Goal: Information Seeking & Learning: Learn about a topic

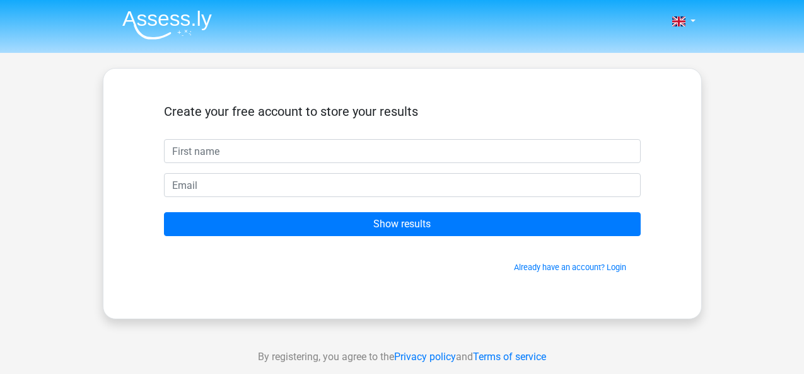
click at [466, 150] on input "text" at bounding box center [402, 151] width 477 height 24
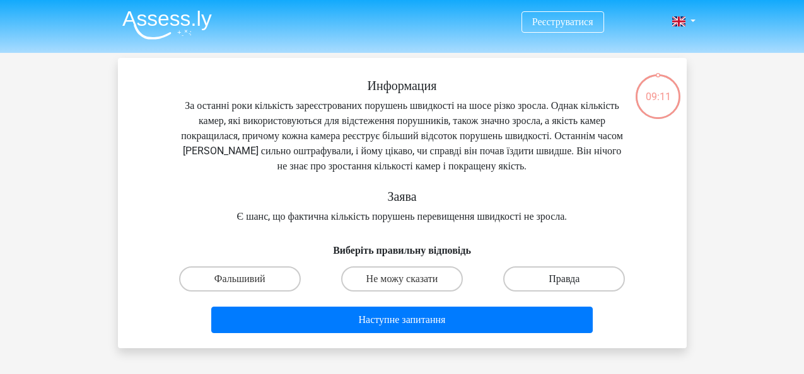
click at [572, 276] on label "Правда" at bounding box center [564, 279] width 122 height 25
click at [572, 279] on input "Правда" at bounding box center [568, 283] width 8 height 8
radio input "true"
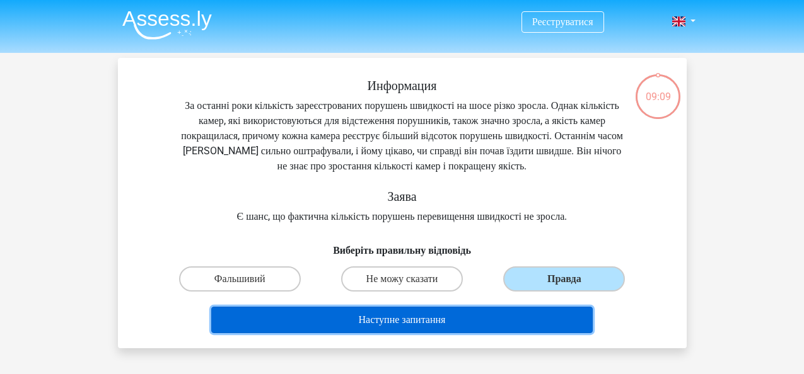
click at [526, 316] on button "Наступне запитання" at bounding box center [401, 320] width 381 height 26
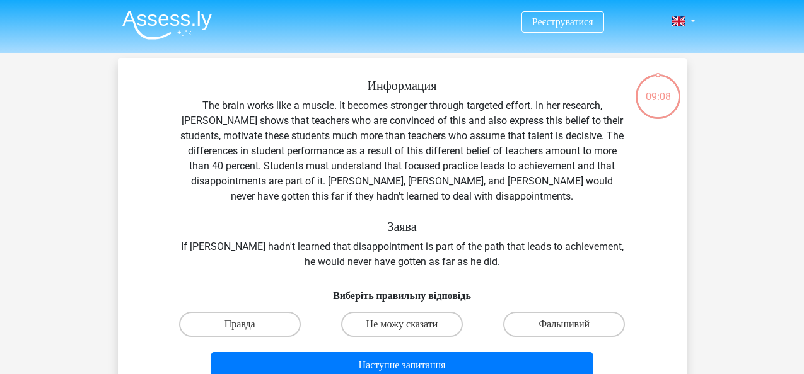
scroll to position [58, 0]
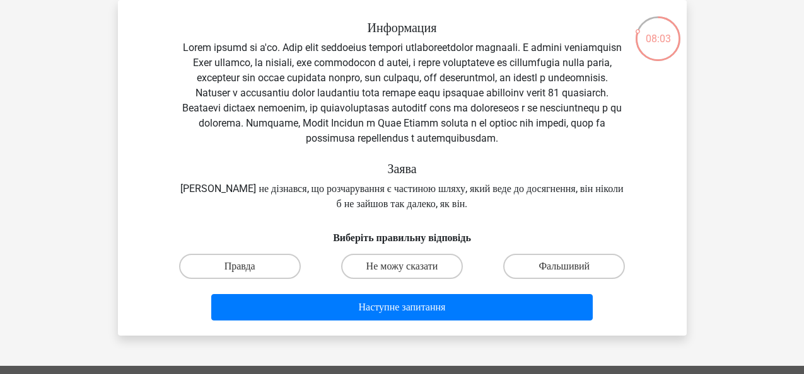
click at [242, 275] on input "Правда" at bounding box center [244, 271] width 8 height 8
radio input "true"
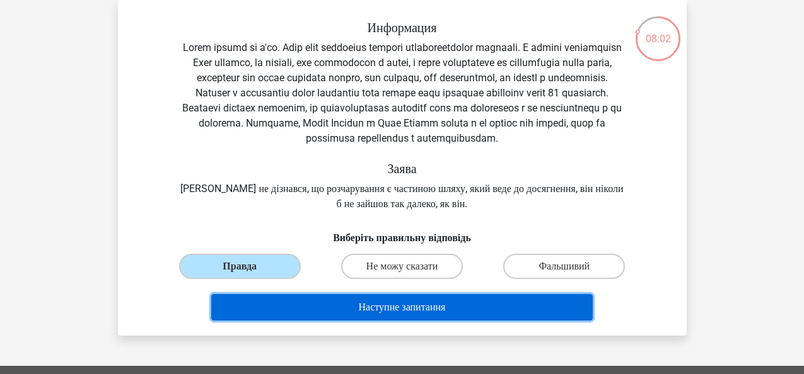
click at [317, 321] on button "Наступне запитання" at bounding box center [401, 307] width 381 height 26
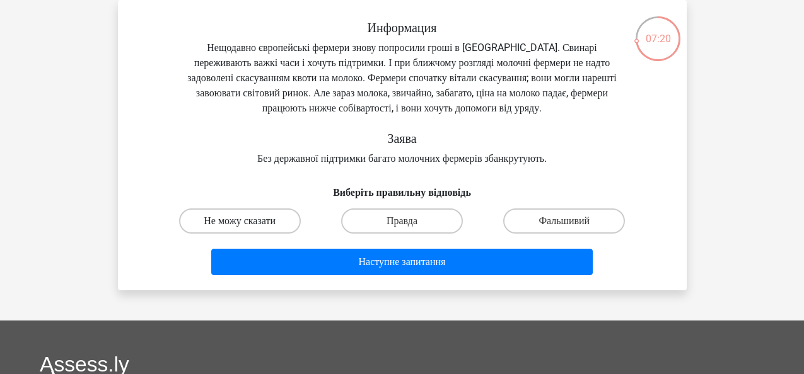
click at [233, 214] on label "Не можу сказати" at bounding box center [240, 221] width 122 height 25
click at [240, 221] on input "Не можу сказати" at bounding box center [244, 225] width 8 height 8
radio input "true"
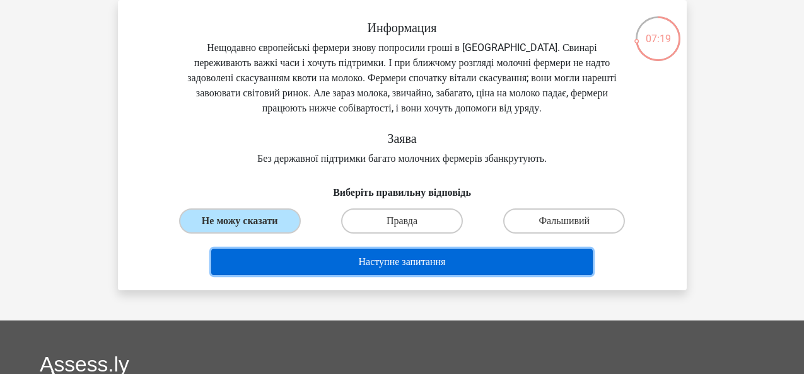
click at [302, 258] on button "Наступне запитання" at bounding box center [401, 262] width 381 height 26
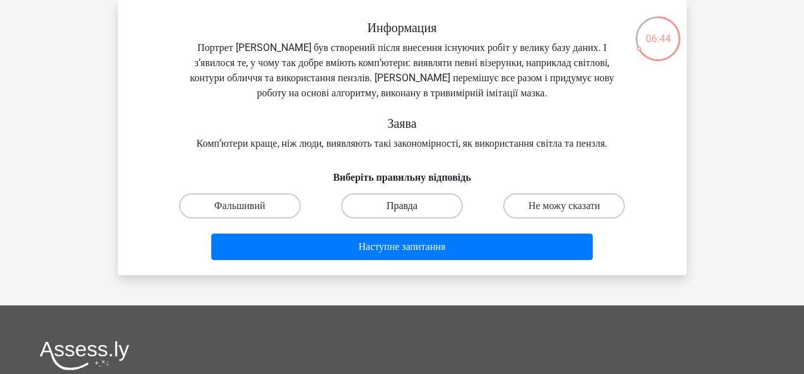
click at [397, 219] on label "Правда" at bounding box center [402, 206] width 122 height 25
click at [402, 214] on input "Правда" at bounding box center [406, 210] width 8 height 8
radio input "true"
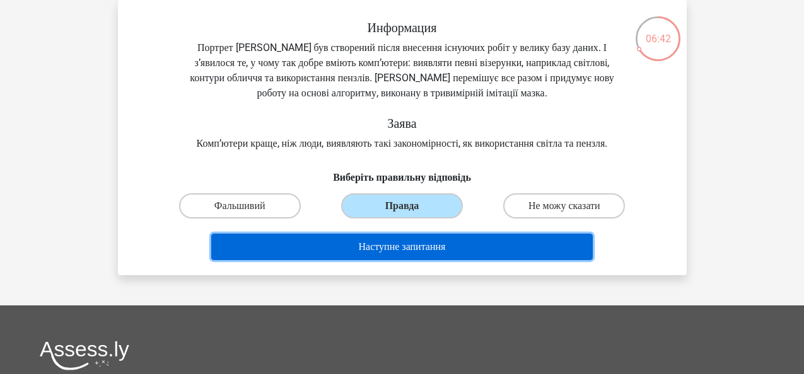
click at [388, 260] on button "Наступне запитання" at bounding box center [401, 247] width 381 height 26
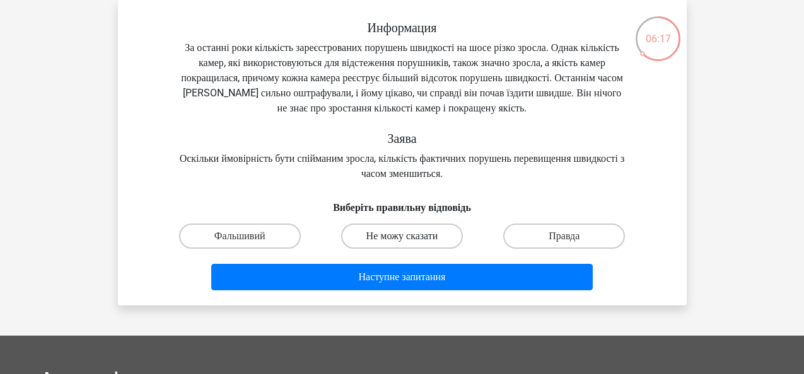
click at [439, 239] on label "Не можу сказати" at bounding box center [402, 236] width 122 height 25
click at [410, 239] on input "Не можу сказати" at bounding box center [406, 240] width 8 height 8
radio input "true"
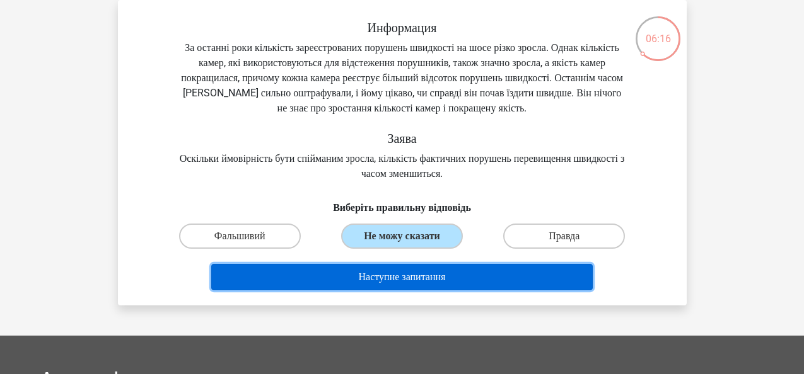
click at [428, 281] on button "Наступне запитання" at bounding box center [401, 277] width 381 height 26
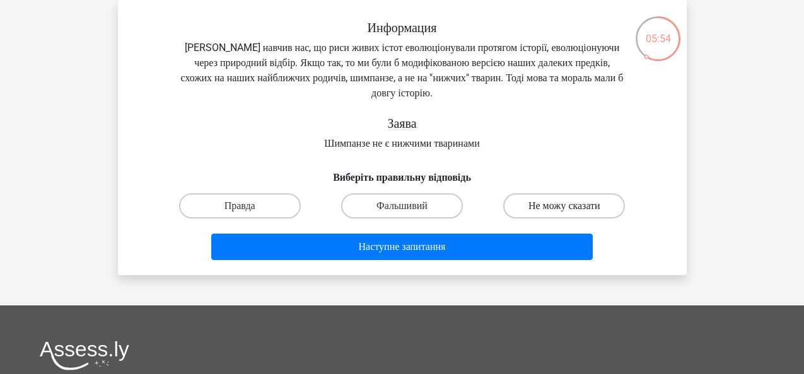
click at [553, 204] on label "Не можу сказати" at bounding box center [564, 206] width 122 height 25
click at [564, 206] on input "Не можу сказати" at bounding box center [568, 210] width 8 height 8
radio input "true"
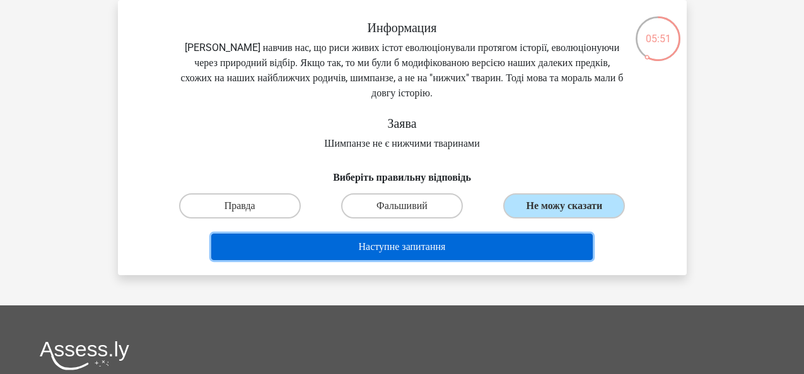
click at [499, 246] on button "Наступне запитання" at bounding box center [401, 247] width 381 height 26
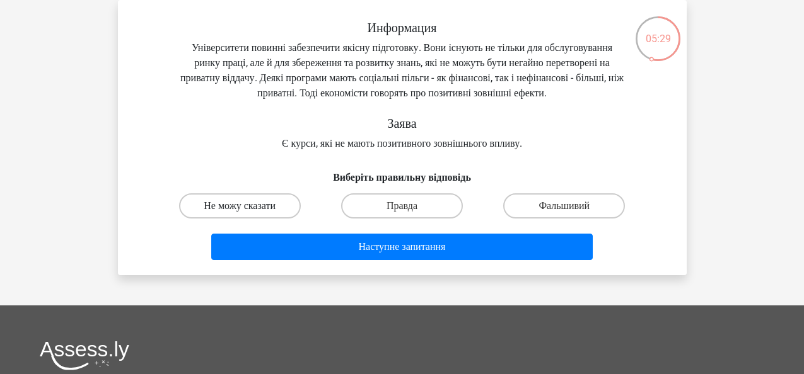
click at [233, 219] on label "Не можу сказати" at bounding box center [240, 206] width 122 height 25
click at [240, 214] on input "Не можу сказати" at bounding box center [244, 210] width 8 height 8
radio input "true"
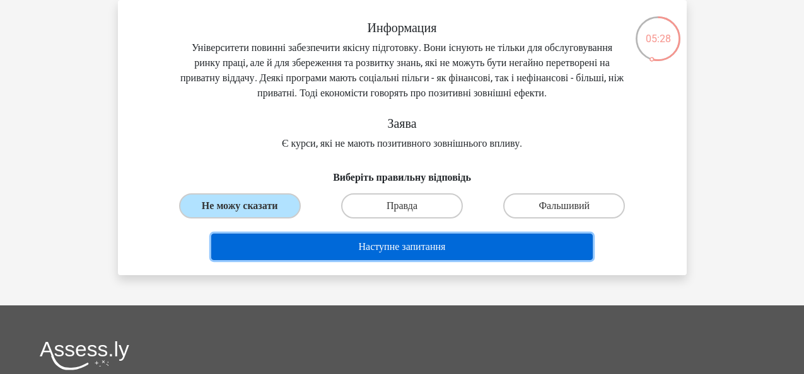
click at [296, 260] on button "Наступне запитання" at bounding box center [401, 247] width 381 height 26
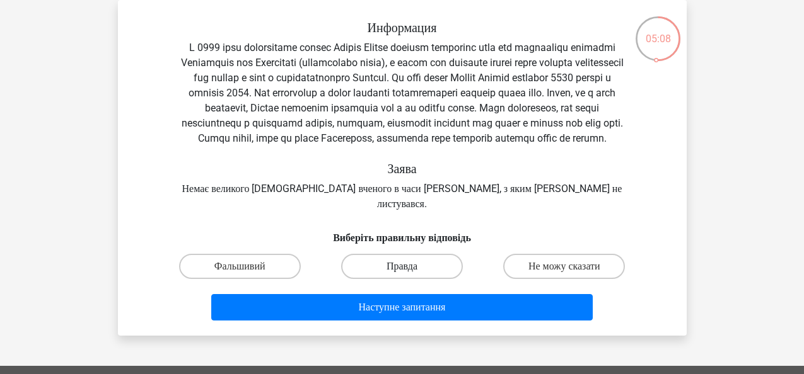
click at [414, 264] on label "Правда" at bounding box center [402, 266] width 122 height 25
click at [410, 267] on input "Правда" at bounding box center [406, 271] width 8 height 8
radio input "true"
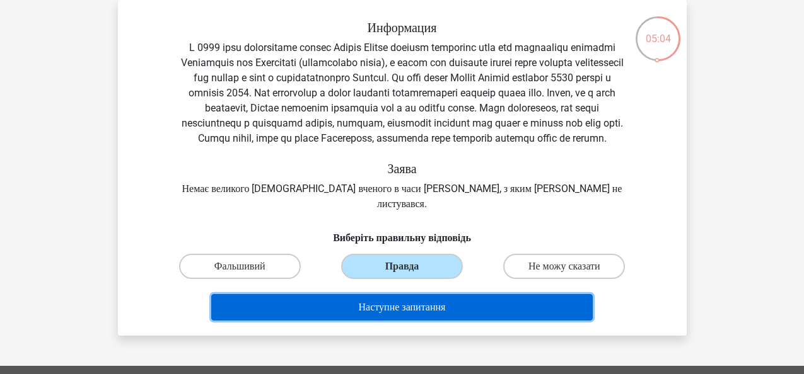
click at [405, 315] on button "Наступне запитання" at bounding box center [401, 307] width 381 height 26
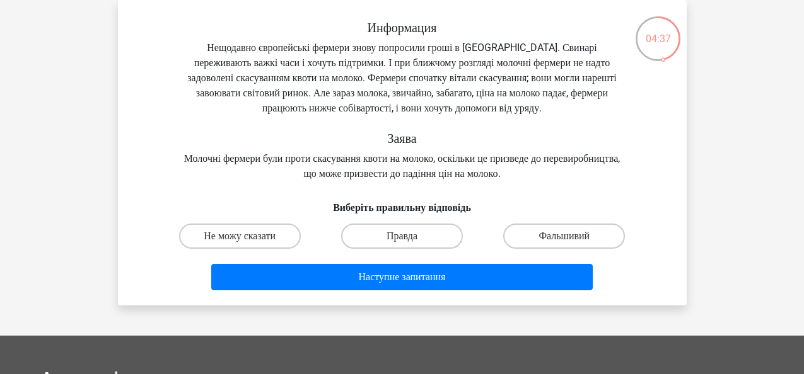
click at [243, 240] on input "Не можу сказати" at bounding box center [244, 240] width 8 height 8
radio input "true"
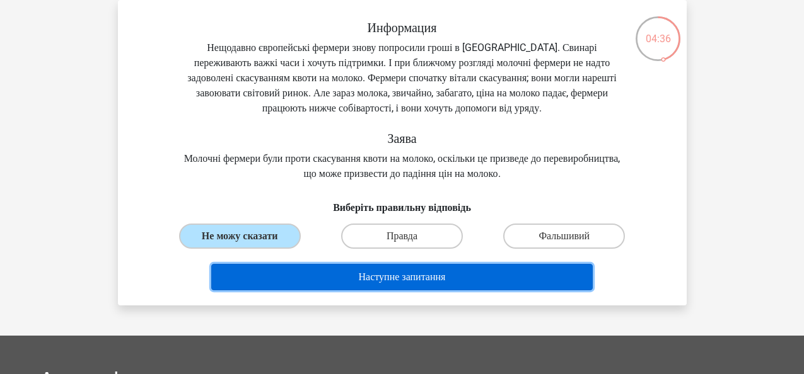
click at [340, 282] on button "Наступне запитання" at bounding box center [401, 277] width 381 height 26
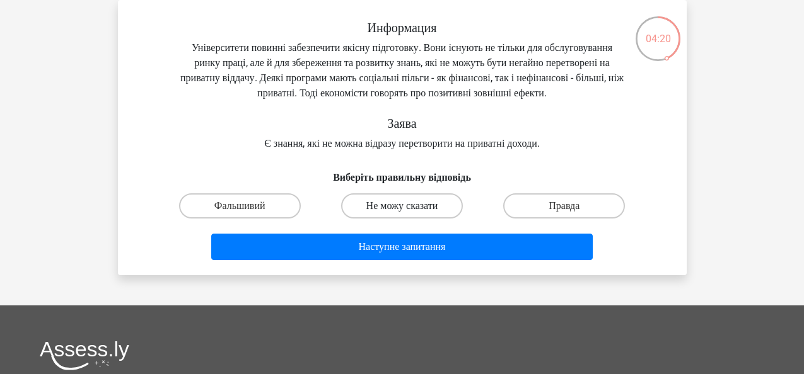
click at [431, 219] on label "Не можу сказати" at bounding box center [402, 206] width 122 height 25
click at [410, 214] on input "Не можу сказати" at bounding box center [406, 210] width 8 height 8
radio input "true"
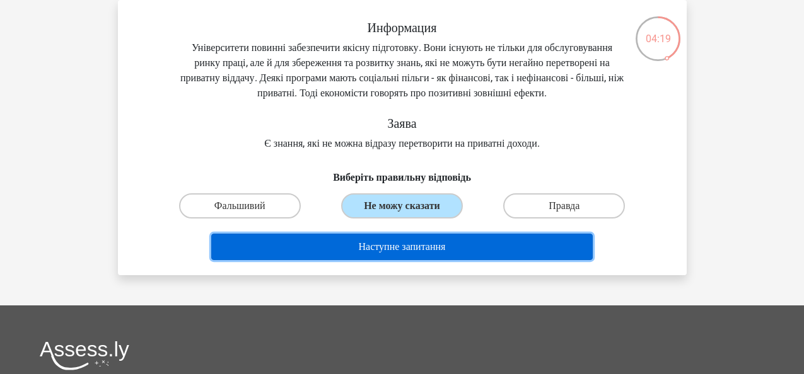
click at [456, 260] on button "Наступне запитання" at bounding box center [401, 247] width 381 height 26
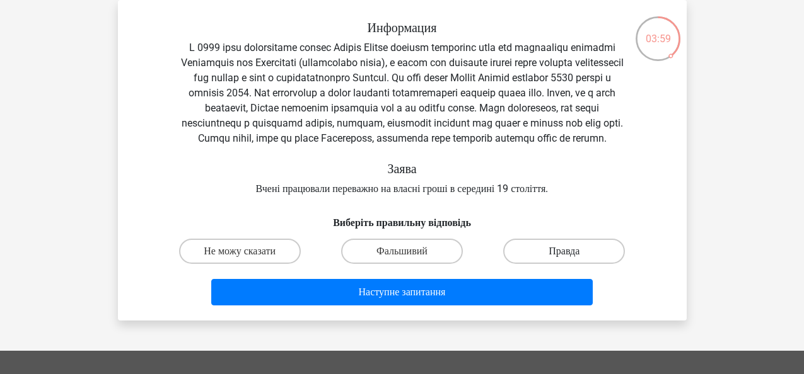
click at [583, 264] on label "Правда" at bounding box center [564, 251] width 122 height 25
click at [572, 260] on input "Правда" at bounding box center [568, 256] width 8 height 8
radio input "true"
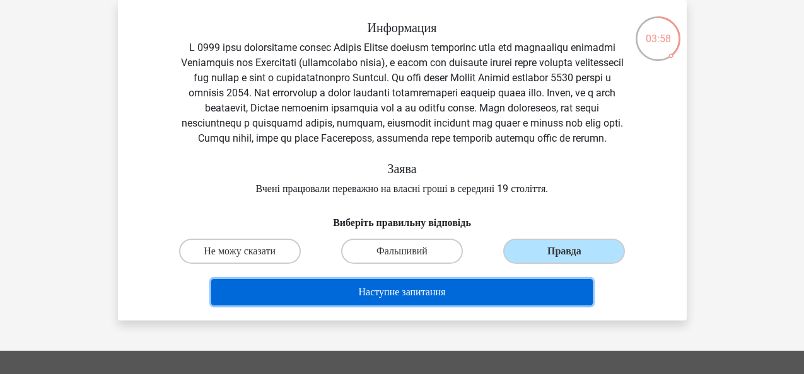
click at [530, 303] on button "Наступне запитання" at bounding box center [401, 292] width 381 height 26
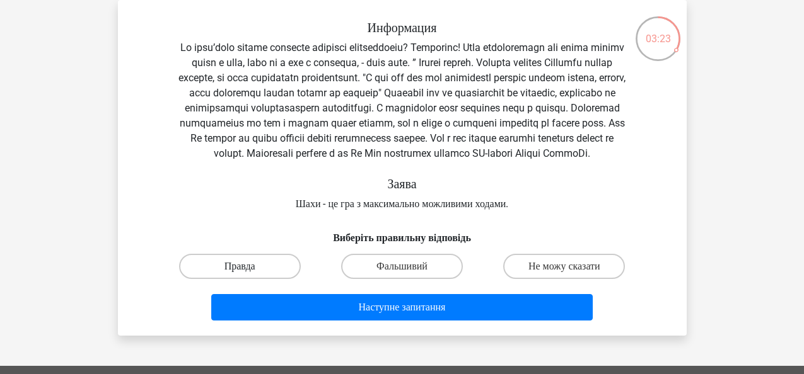
click at [257, 279] on label "Правда" at bounding box center [240, 266] width 122 height 25
click at [248, 275] on input "Правда" at bounding box center [244, 271] width 8 height 8
radio input "true"
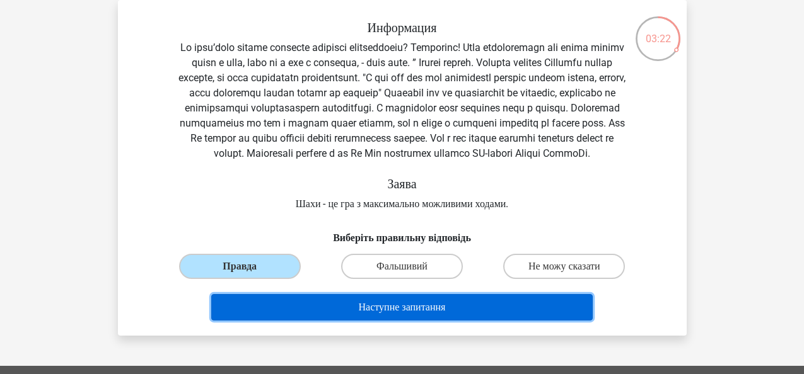
click at [311, 320] on button "Наступне запитання" at bounding box center [401, 307] width 381 height 26
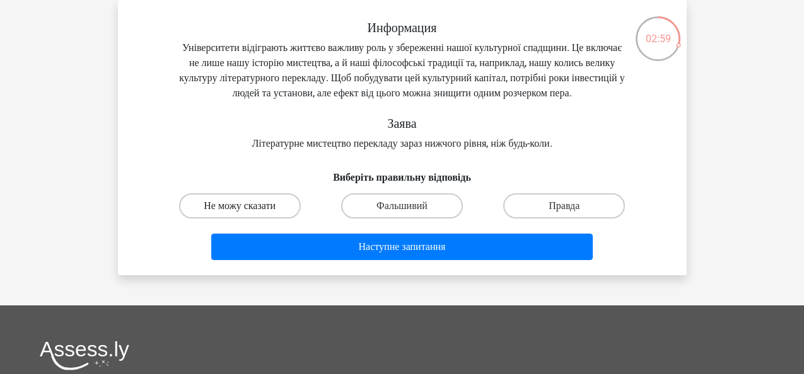
click at [244, 215] on label "Не можу сказати" at bounding box center [240, 206] width 122 height 25
click at [244, 214] on input "Не можу сказати" at bounding box center [244, 210] width 8 height 8
radio input "true"
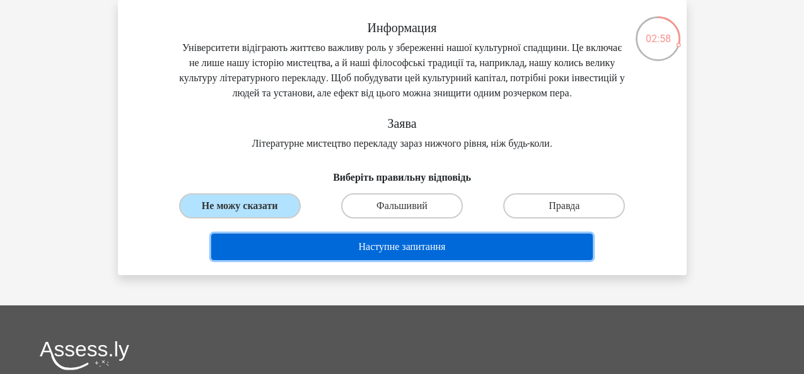
click at [347, 260] on button "Наступне запитання" at bounding box center [401, 247] width 381 height 26
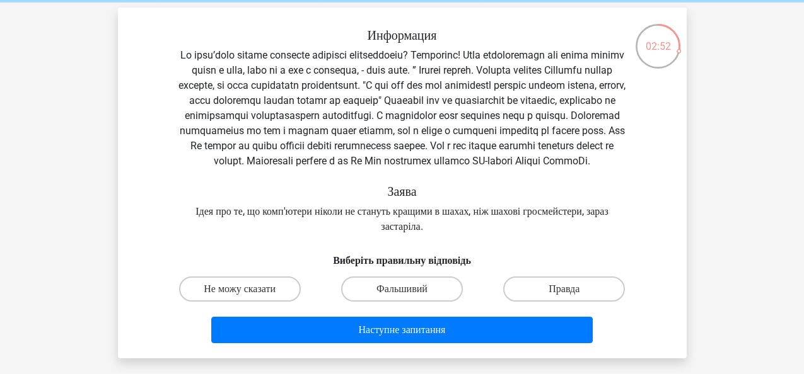
scroll to position [76, 0]
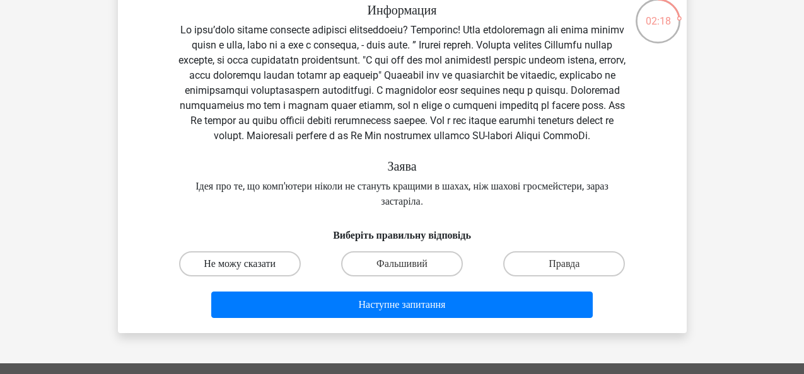
click at [295, 276] on label "Не можу сказати" at bounding box center [240, 264] width 122 height 25
click at [248, 272] on input "Не можу сказати" at bounding box center [244, 268] width 8 height 8
radio input "true"
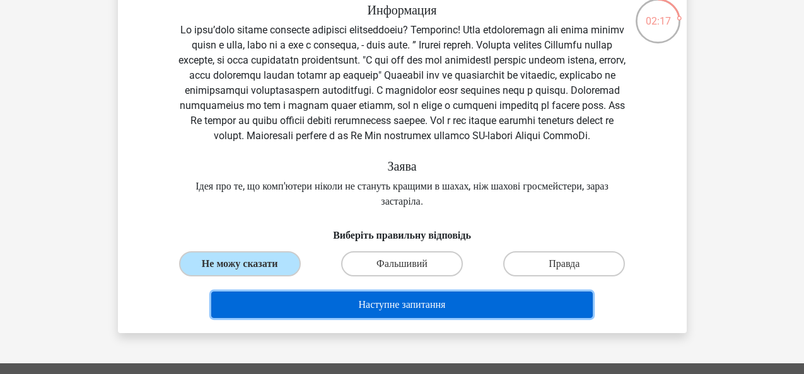
click at [319, 318] on button "Наступне запитання" at bounding box center [401, 305] width 381 height 26
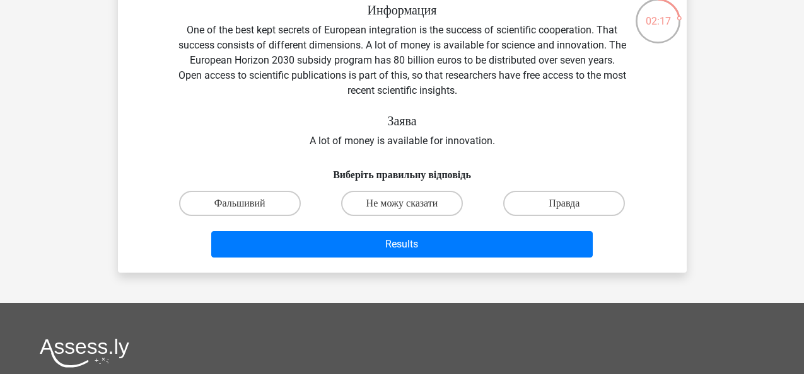
scroll to position [58, 0]
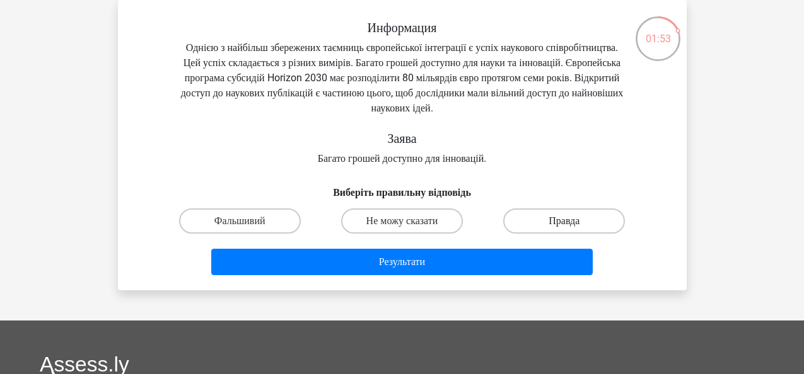
click at [577, 224] on label "Правда" at bounding box center [564, 221] width 122 height 25
click at [572, 224] on input "Правда" at bounding box center [568, 225] width 8 height 8
radio input "true"
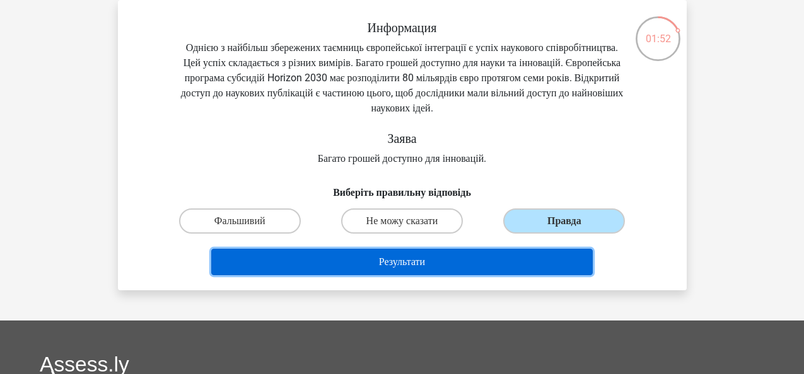
click at [520, 265] on button "Результати" at bounding box center [401, 262] width 381 height 26
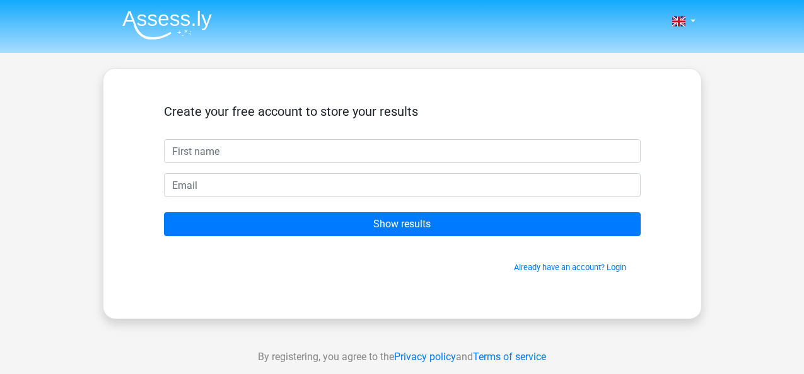
click at [412, 152] on input "text" at bounding box center [402, 151] width 477 height 24
type input "tanja"
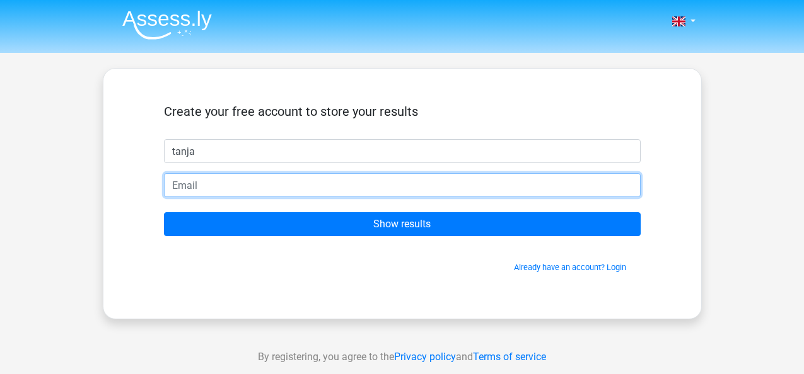
click at [364, 188] on input "email" at bounding box center [402, 185] width 477 height 24
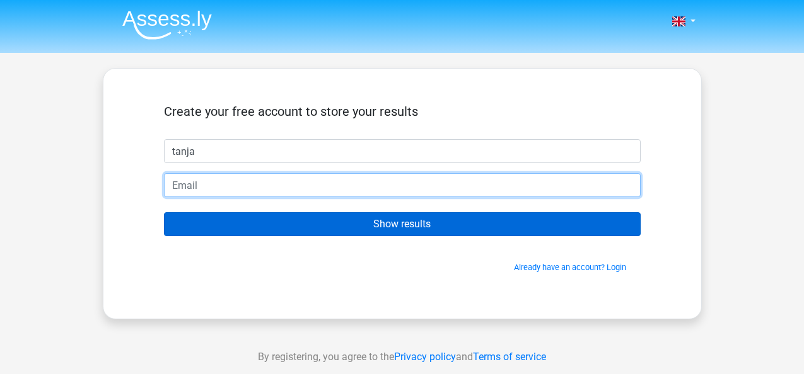
type input "tanja_STA_@ukr.net"
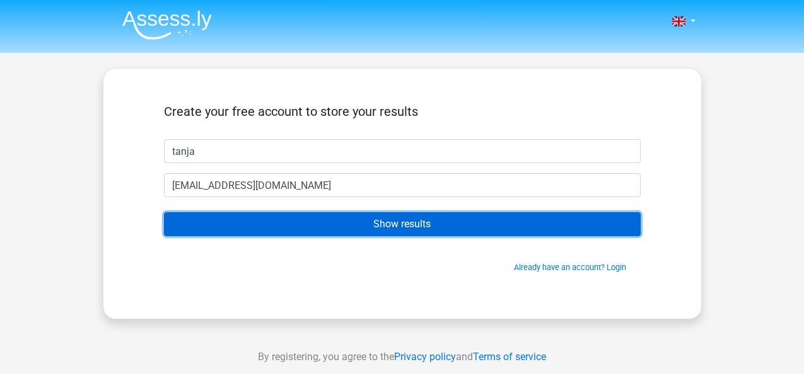
click at [375, 221] on input "Show results" at bounding box center [402, 224] width 477 height 24
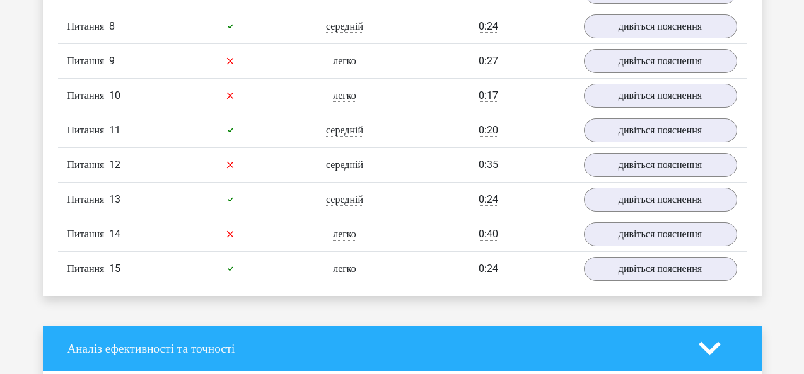
scroll to position [1312, 0]
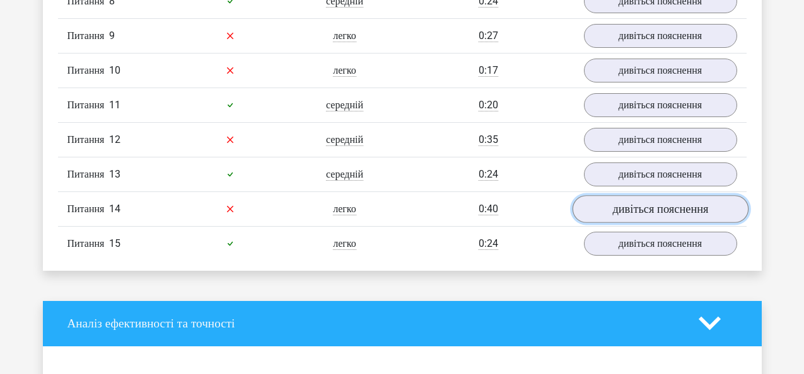
click at [656, 223] on link "дивіться пояснення" at bounding box center [660, 209] width 176 height 28
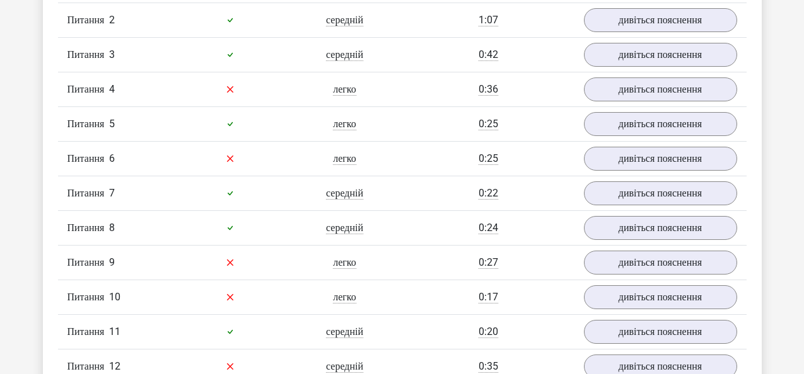
scroll to position [1110, 0]
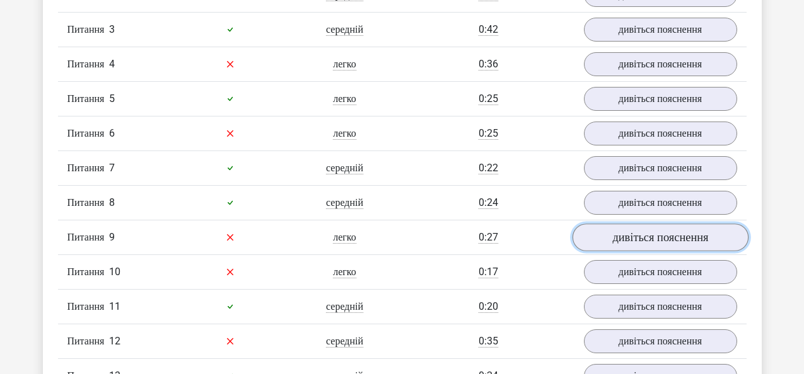
click at [642, 252] on link "дивіться пояснення" at bounding box center [660, 238] width 176 height 28
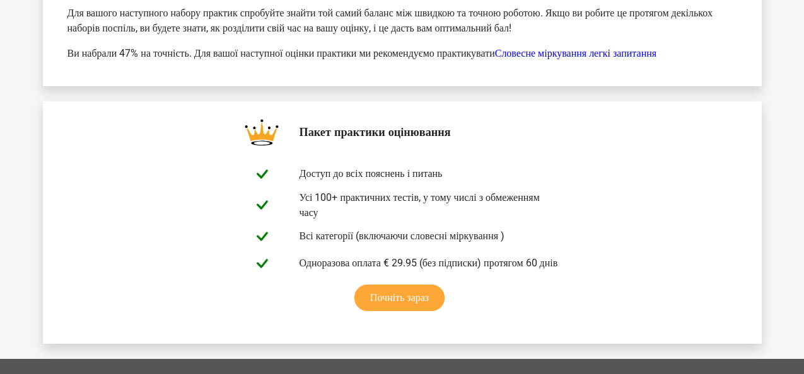
scroll to position [3657, 0]
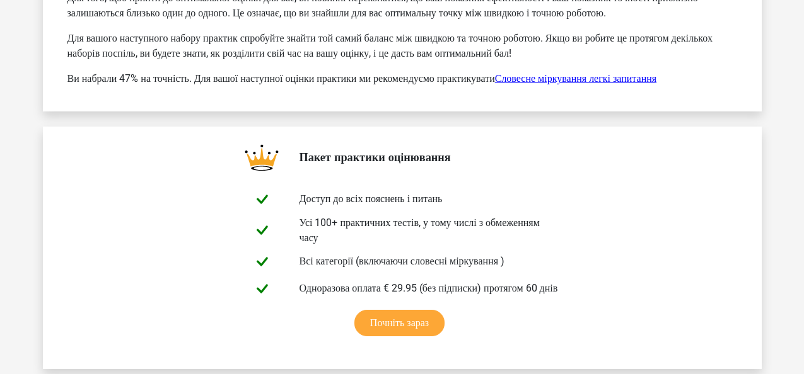
click at [656, 84] on link "Словесне міркування легкі запитання" at bounding box center [575, 79] width 161 height 12
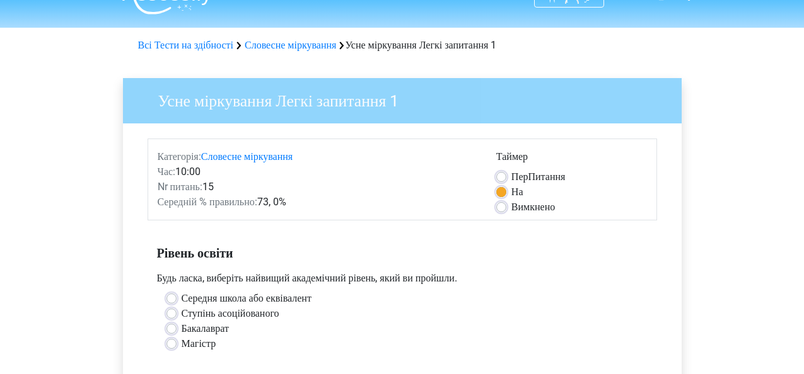
scroll to position [109, 0]
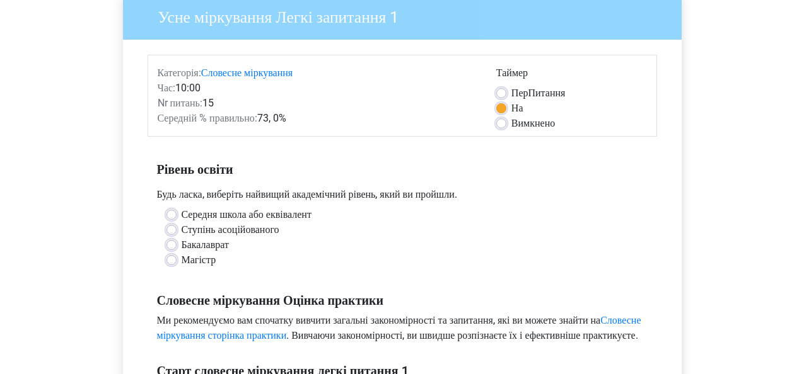
click at [182, 260] on label "Магістр" at bounding box center [199, 260] width 35 height 15
click at [168, 260] on input "Магістр" at bounding box center [171, 259] width 10 height 13
radio input "true"
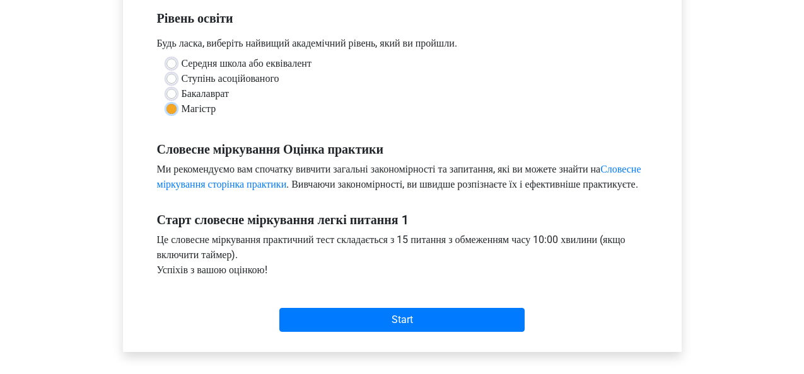
scroll to position [286, 0]
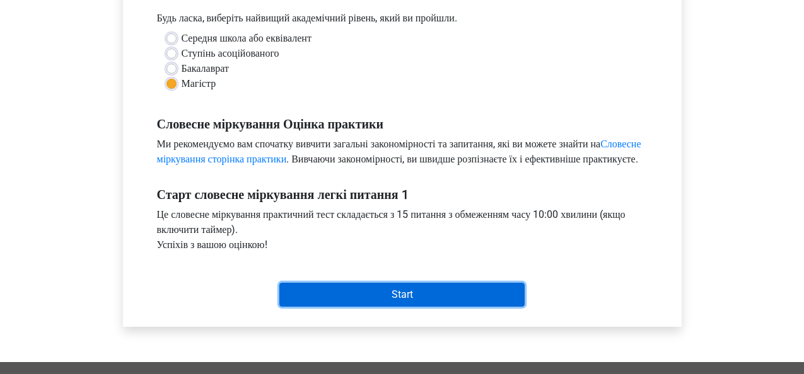
click at [487, 307] on input "Start" at bounding box center [401, 295] width 245 height 24
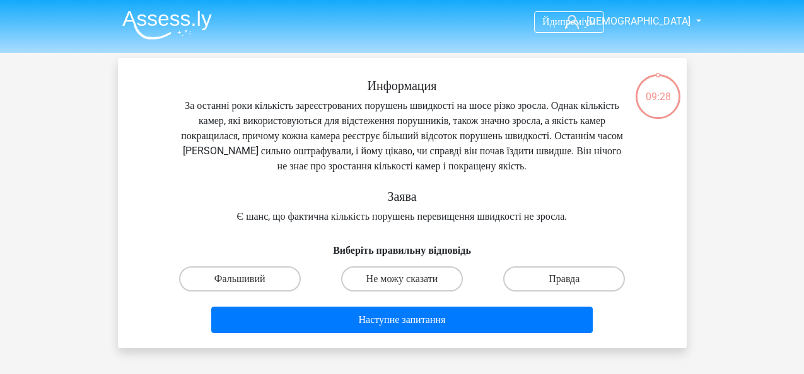
click at [571, 280] on input "Правда" at bounding box center [568, 283] width 8 height 8
radio input "true"
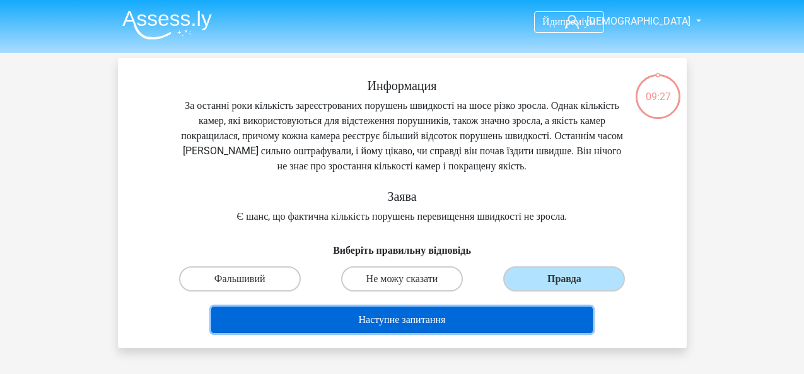
click at [504, 313] on button "Наступне запитання" at bounding box center [401, 320] width 381 height 26
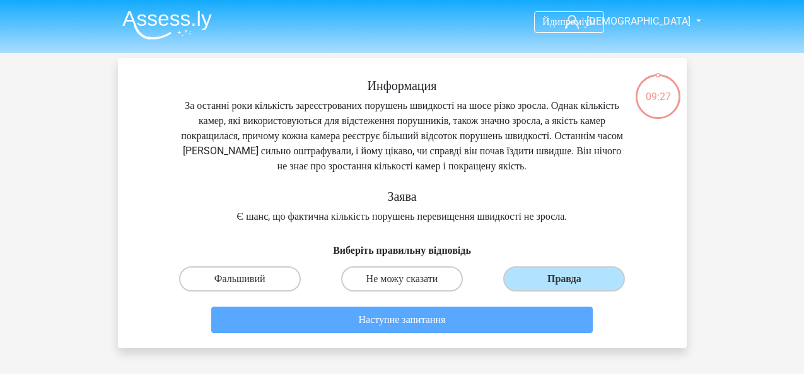
scroll to position [58, 0]
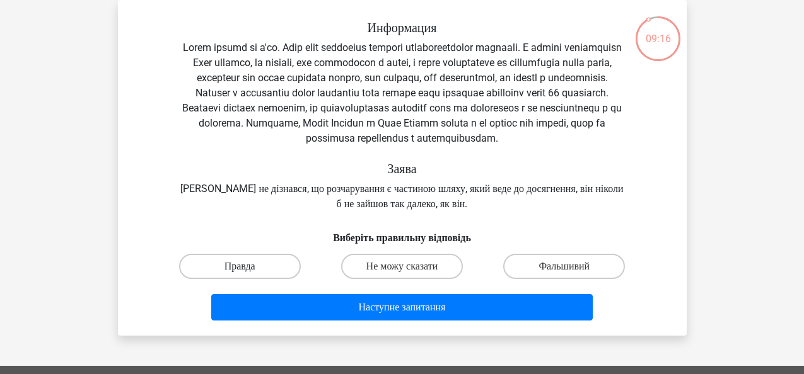
click at [279, 279] on label "Правда" at bounding box center [240, 266] width 122 height 25
click at [248, 275] on input "Правда" at bounding box center [244, 271] width 8 height 8
radio input "true"
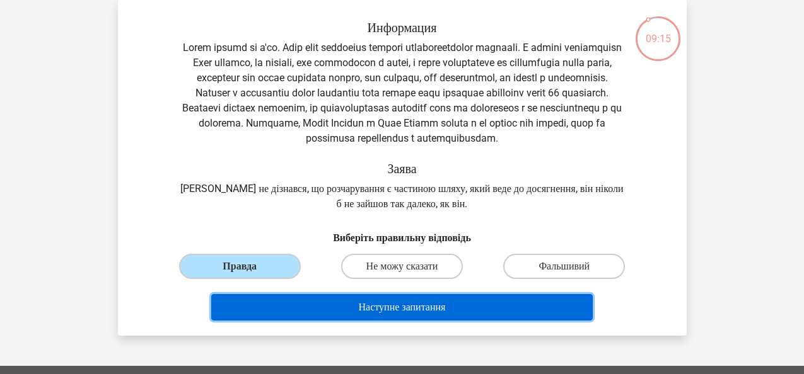
click at [332, 321] on button "Наступне запитання" at bounding box center [401, 307] width 381 height 26
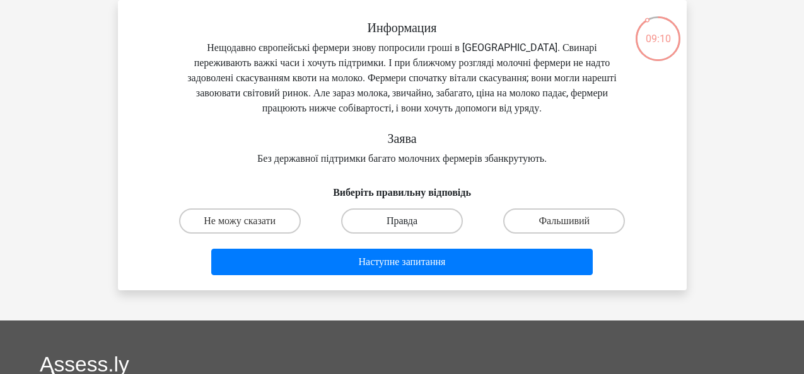
click at [426, 225] on label "Правда" at bounding box center [402, 221] width 122 height 25
click at [410, 225] on input "Правда" at bounding box center [406, 225] width 8 height 8
radio input "true"
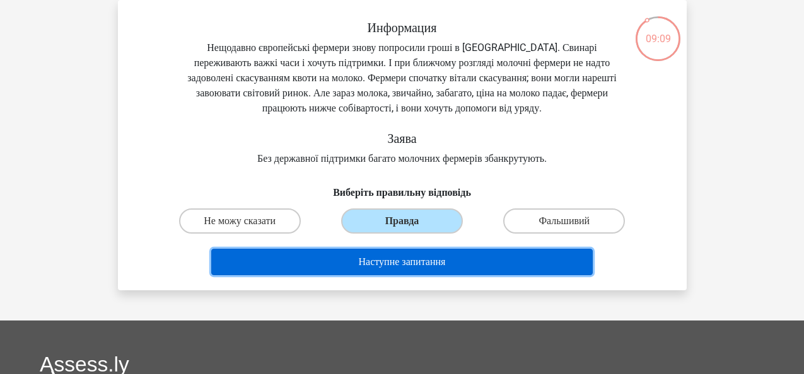
click at [415, 260] on button "Наступне запитання" at bounding box center [401, 262] width 381 height 26
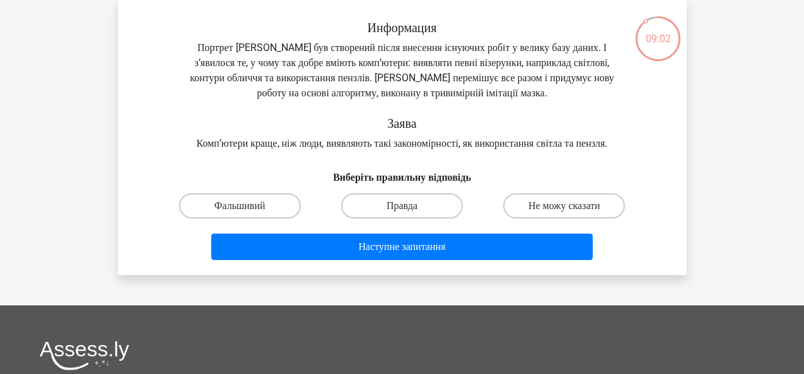
scroll to position [0, 0]
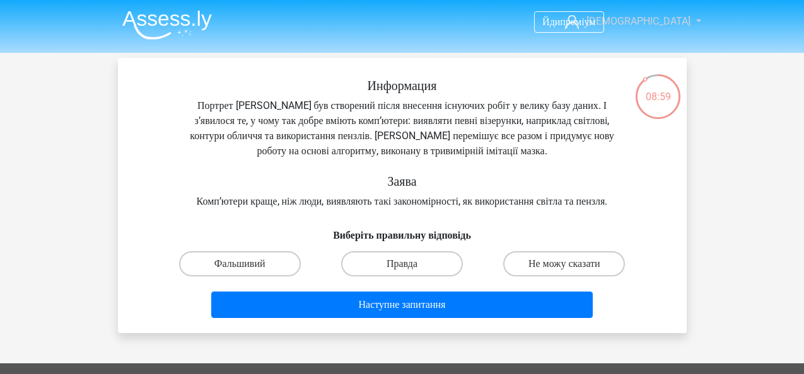
click at [647, 26] on span "[DEMOGRAPHIC_DATA]" at bounding box center [638, 21] width 104 height 12
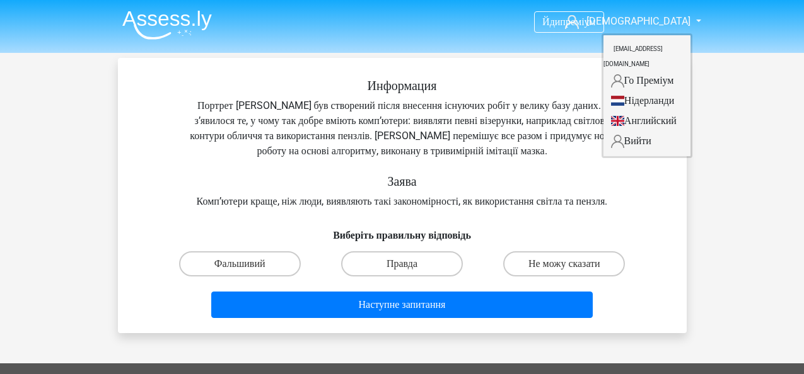
click at [714, 97] on div "Йди преміум танджа tanja_STA_@ukr.net" at bounding box center [402, 348] width 804 height 697
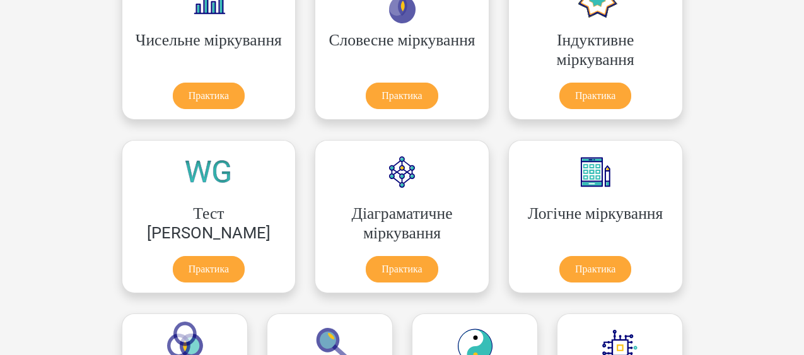
scroll to position [269, 0]
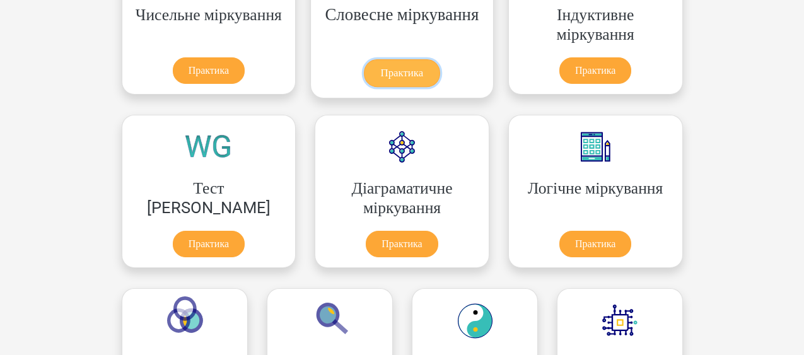
click at [364, 75] on link "Практика" at bounding box center [402, 73] width 76 height 28
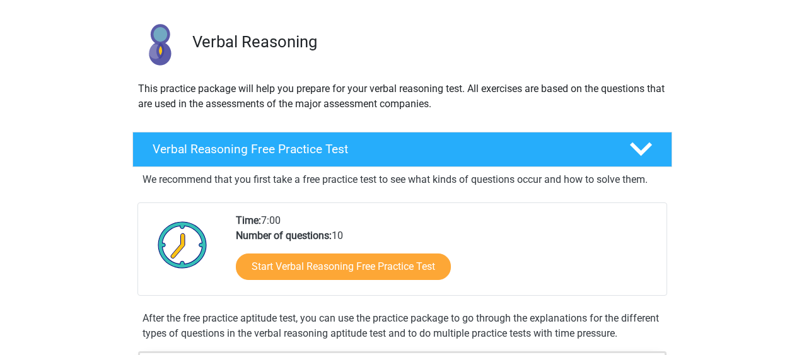
scroll to position [101, 0]
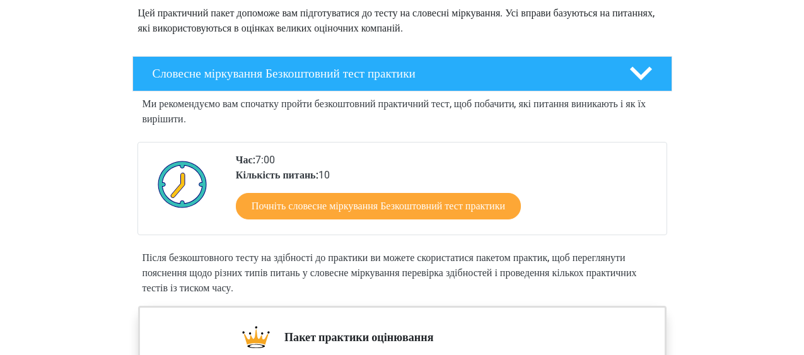
scroll to position [177, 0]
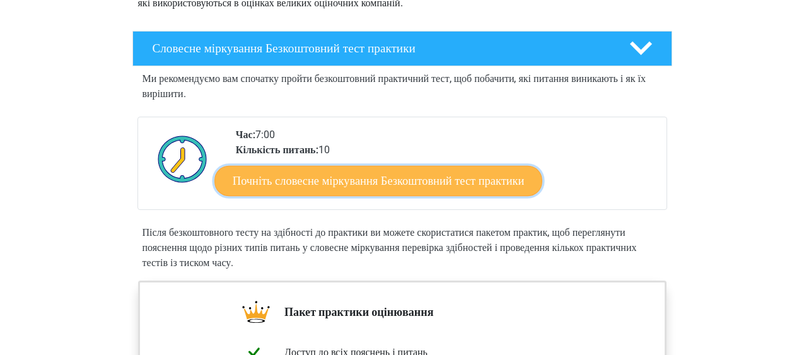
click at [508, 176] on link "Почніть словесне міркування Безкоштовний тест практики" at bounding box center [378, 181] width 328 height 30
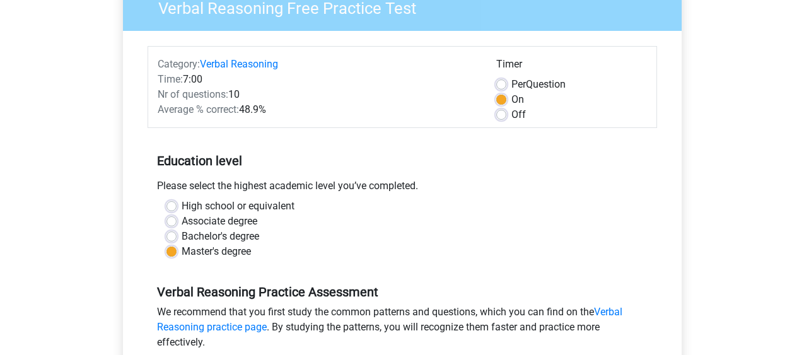
scroll to position [151, 0]
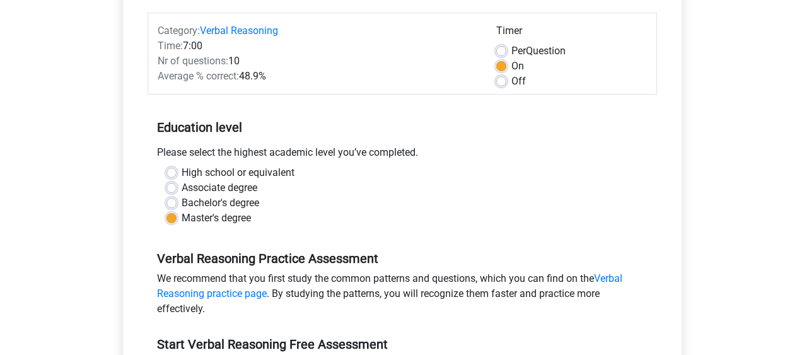
click at [752, 134] on div "Go premium [GEOGRAPHIC_DATA] [EMAIL_ADDRESS][DOMAIN_NAME]" at bounding box center [402, 347] width 804 height 996
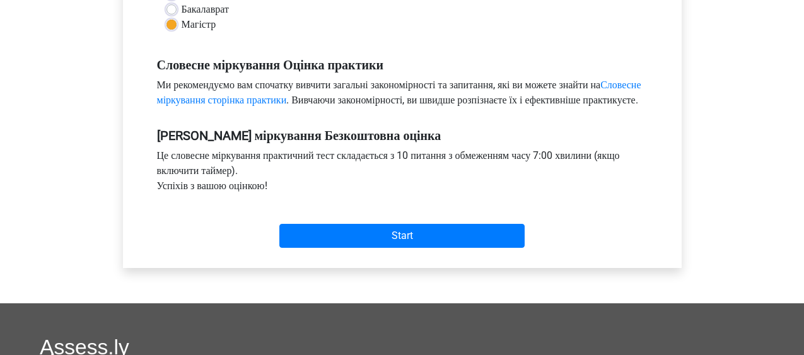
scroll to position [378, 0]
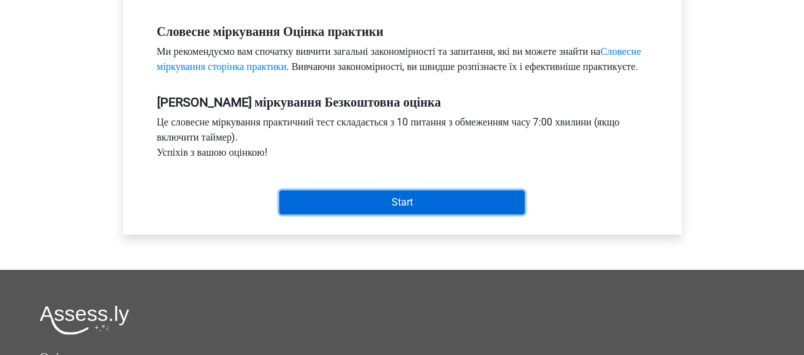
click at [479, 214] on input "Start" at bounding box center [401, 202] width 245 height 24
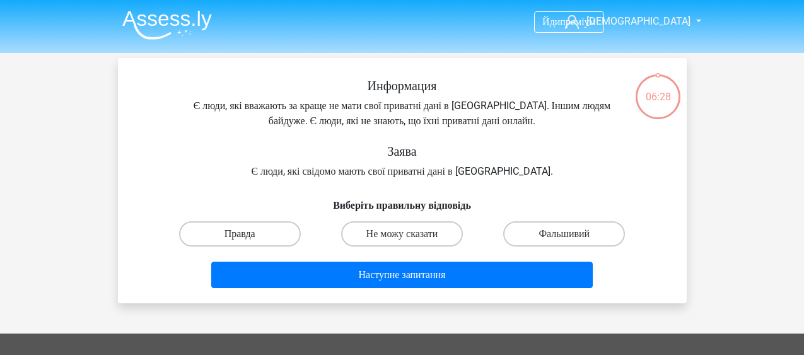
click at [260, 230] on label "Правда" at bounding box center [240, 233] width 122 height 25
click at [248, 234] on input "Правда" at bounding box center [244, 238] width 8 height 8
radio input "true"
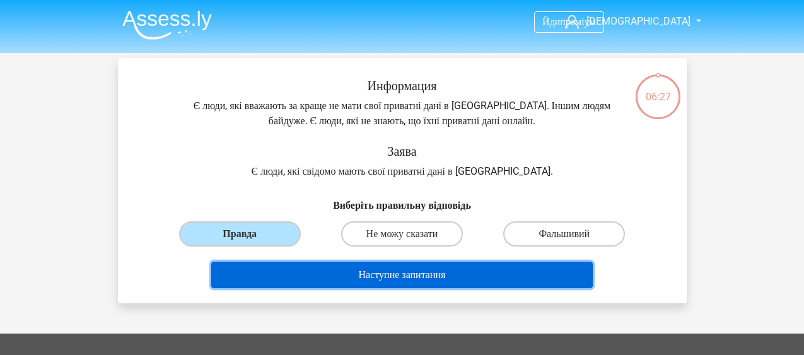
click at [330, 277] on button "Наступне запитання" at bounding box center [401, 275] width 381 height 26
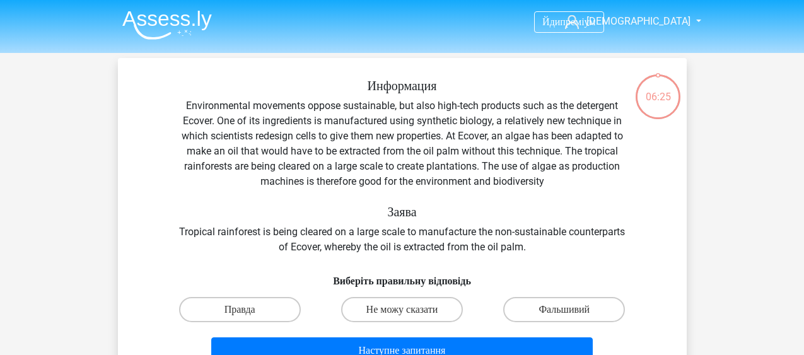
scroll to position [58, 0]
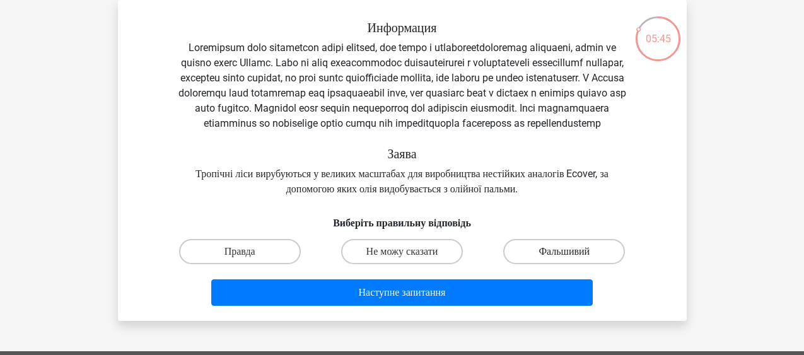
click at [530, 264] on label "Фальшивий" at bounding box center [564, 251] width 122 height 25
click at [564, 260] on input "Фальшивий" at bounding box center [568, 256] width 8 height 8
radio input "true"
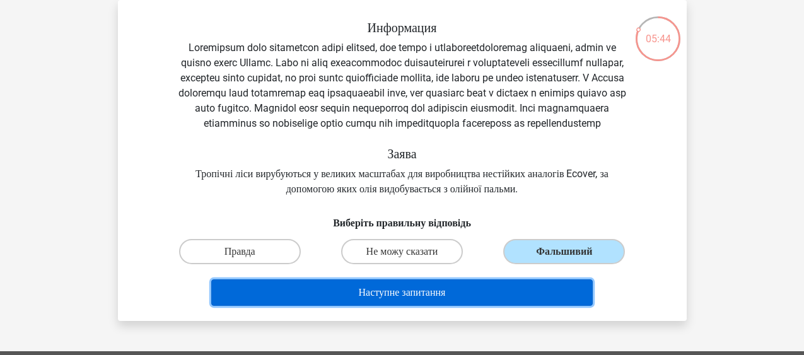
click at [493, 301] on button "Наступне запитання" at bounding box center [401, 292] width 381 height 26
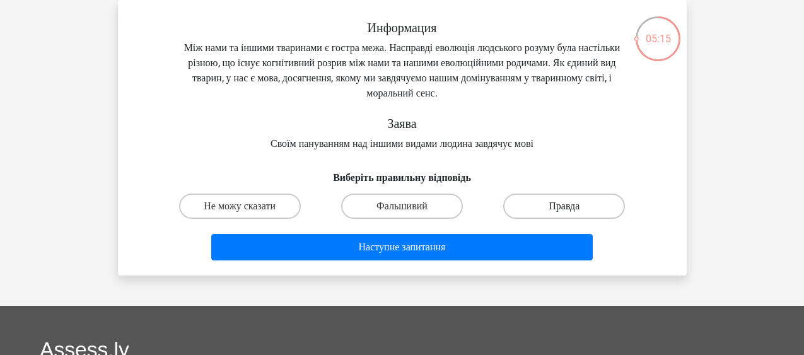
click at [607, 211] on label "Правда" at bounding box center [564, 206] width 122 height 25
click at [572, 211] on input "Правда" at bounding box center [568, 210] width 8 height 8
radio input "true"
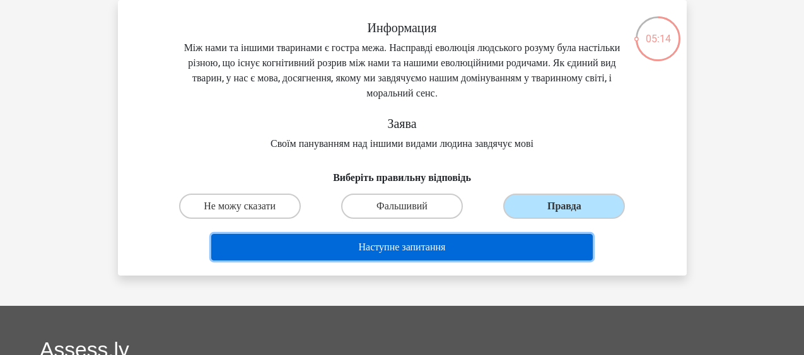
click at [526, 247] on button "Наступне запитання" at bounding box center [401, 247] width 381 height 26
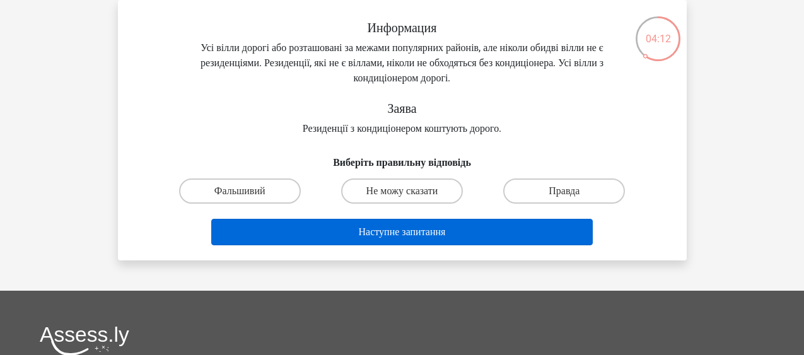
drag, startPoint x: 383, startPoint y: 187, endPoint x: 380, endPoint y: 238, distance: 51.2
click at [380, 238] on div "Информация Усі вілли дорогі або розташовані за межами популярних районів, але н…" at bounding box center [402, 135] width 559 height 230
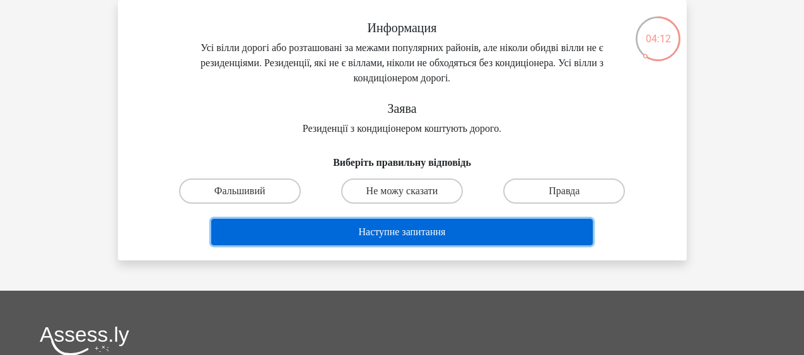
click at [380, 238] on button "Наступне запитання" at bounding box center [401, 232] width 381 height 26
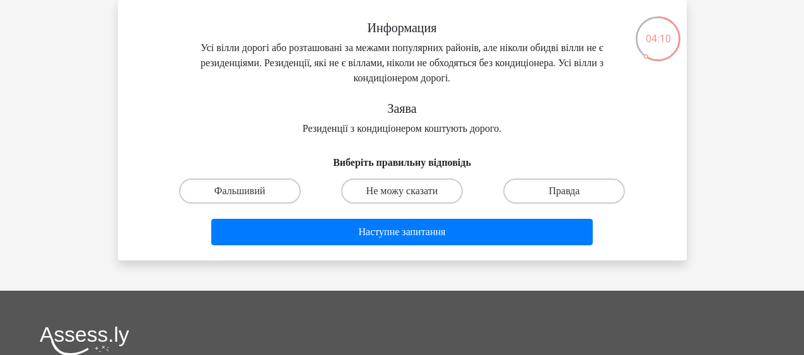
click at [410, 197] on input "Не можу сказати" at bounding box center [406, 195] width 8 height 8
radio input "true"
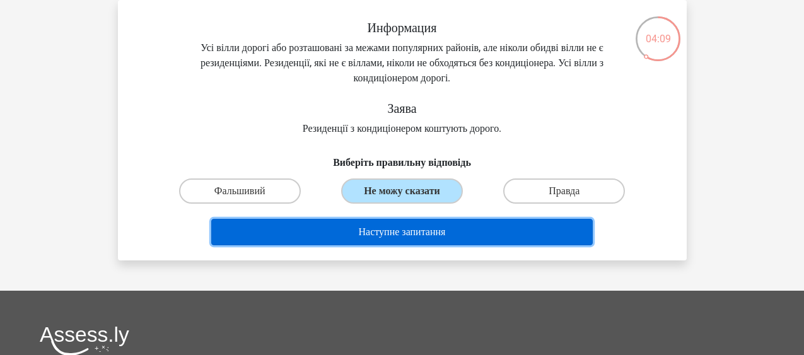
click at [389, 244] on button "Наступне запитання" at bounding box center [401, 232] width 381 height 26
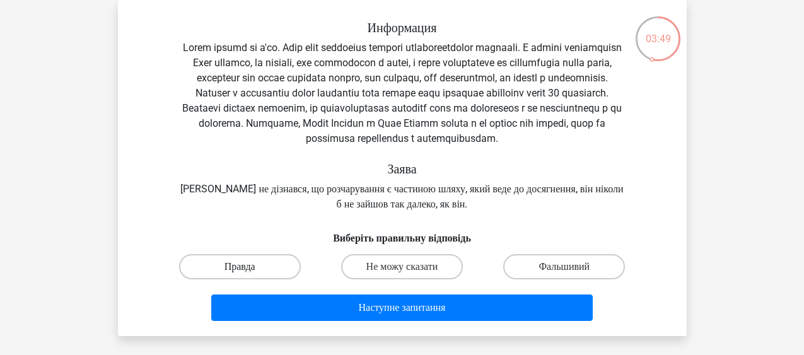
click at [269, 279] on label "Правда" at bounding box center [240, 266] width 122 height 25
click at [248, 275] on input "Правда" at bounding box center [244, 271] width 8 height 8
radio input "true"
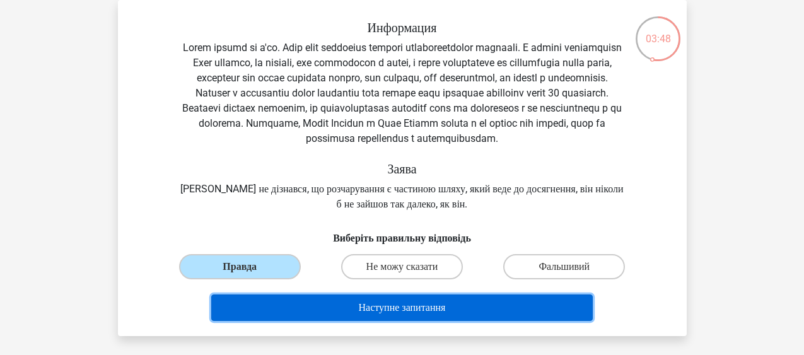
click at [354, 321] on button "Наступне запитання" at bounding box center [401, 307] width 381 height 26
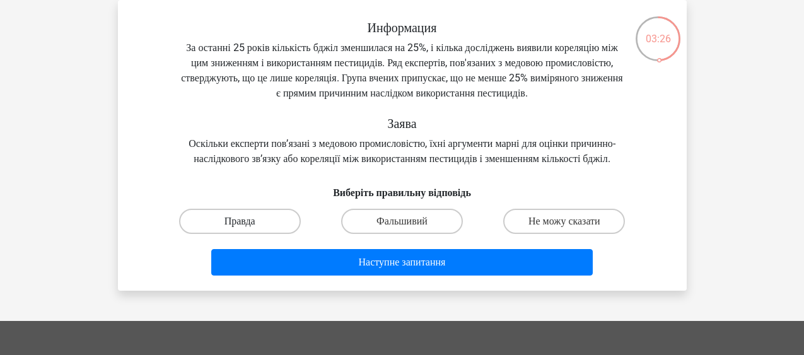
click at [282, 234] on label "Правда" at bounding box center [240, 221] width 122 height 25
click at [248, 229] on input "Правда" at bounding box center [244, 225] width 8 height 8
radio input "true"
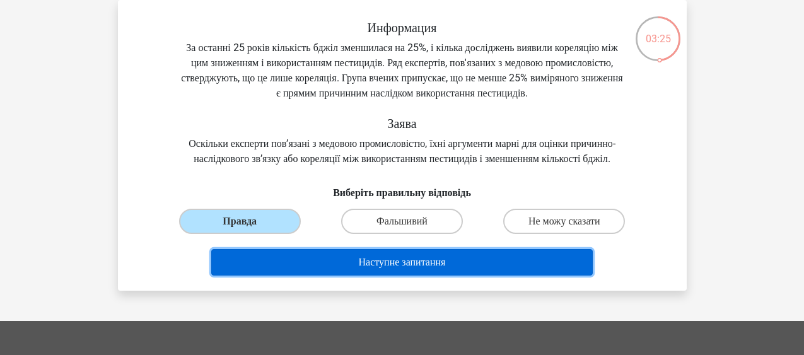
click at [323, 276] on button "Наступне запитання" at bounding box center [401, 262] width 381 height 26
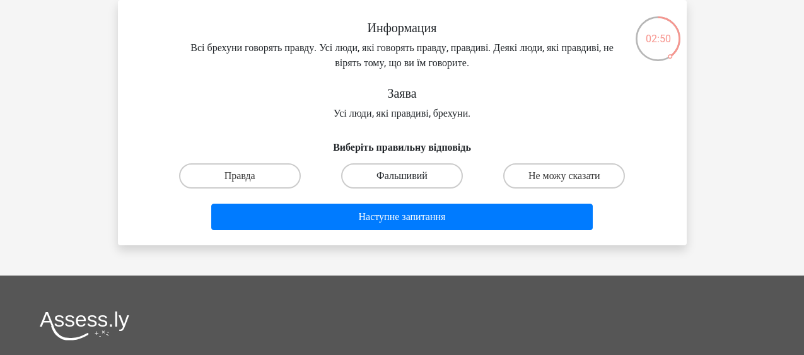
click at [379, 182] on label "Фальшивий" at bounding box center [402, 175] width 122 height 25
click at [402, 182] on input "Фальшивий" at bounding box center [406, 180] width 8 height 8
radio input "true"
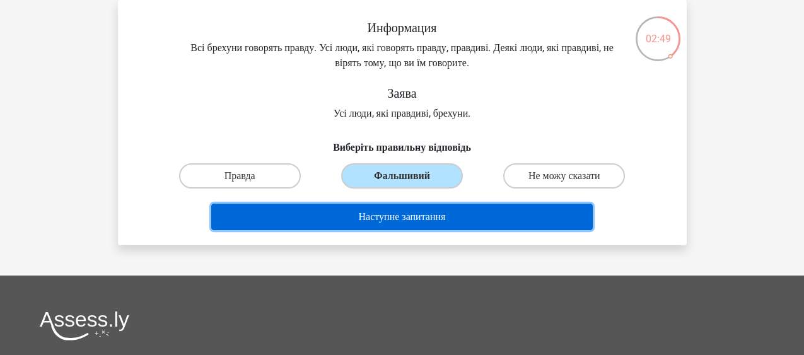
click at [378, 214] on button "Наступне запитання" at bounding box center [401, 217] width 381 height 26
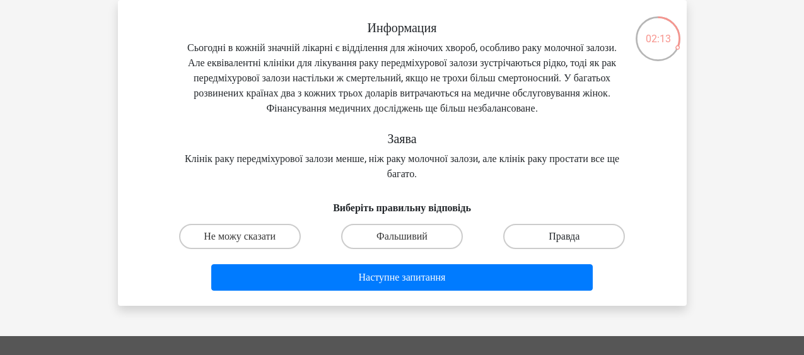
click at [608, 249] on label "Правда" at bounding box center [564, 236] width 122 height 25
click at [572, 245] on input "Правда" at bounding box center [568, 240] width 8 height 8
radio input "true"
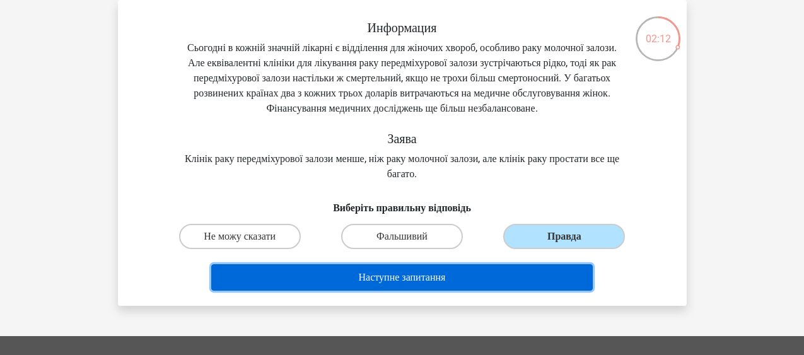
click at [530, 291] on button "Наступне запитання" at bounding box center [401, 277] width 381 height 26
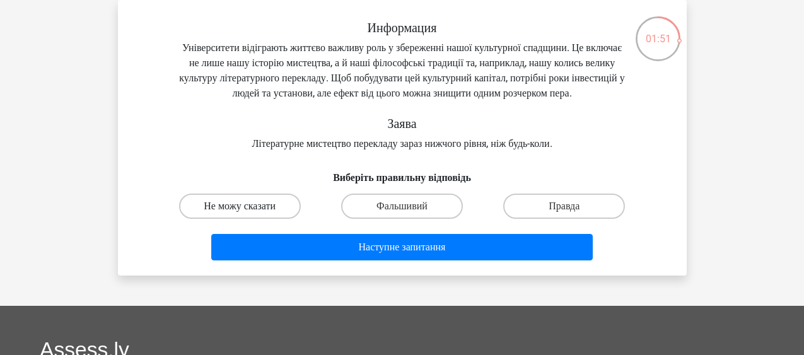
click at [264, 218] on label "Не можу сказати" at bounding box center [240, 206] width 122 height 25
click at [248, 214] on input "Не можу сказати" at bounding box center [244, 210] width 8 height 8
radio input "true"
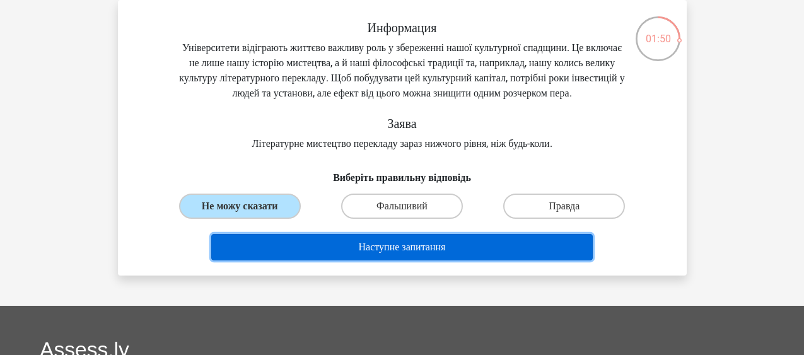
click at [334, 260] on button "Наступне запитання" at bounding box center [401, 247] width 381 height 26
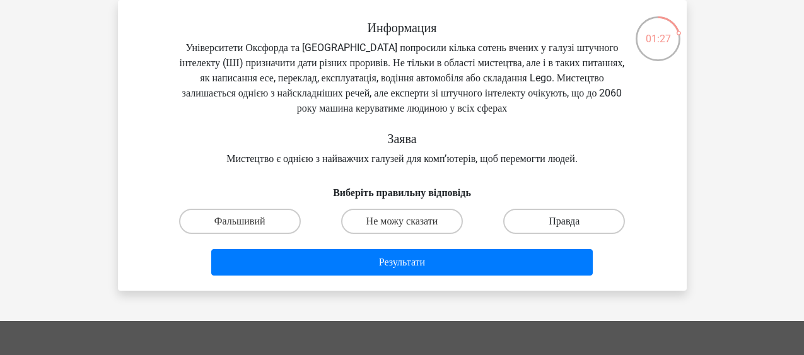
click at [593, 226] on label "Правда" at bounding box center [564, 221] width 122 height 25
click at [572, 226] on input "Правда" at bounding box center [568, 225] width 8 height 8
radio input "true"
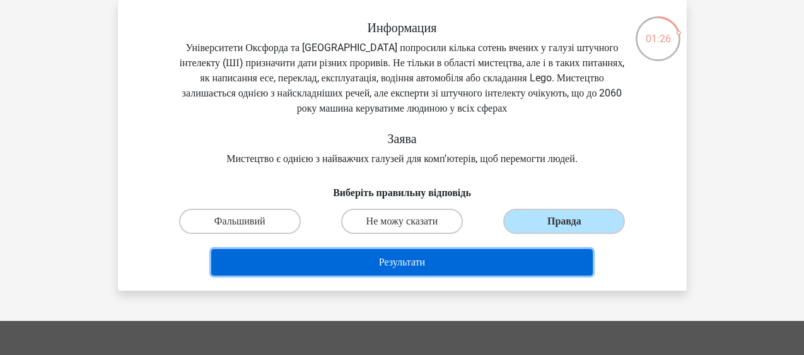
click at [521, 266] on button "Результати" at bounding box center [401, 262] width 381 height 26
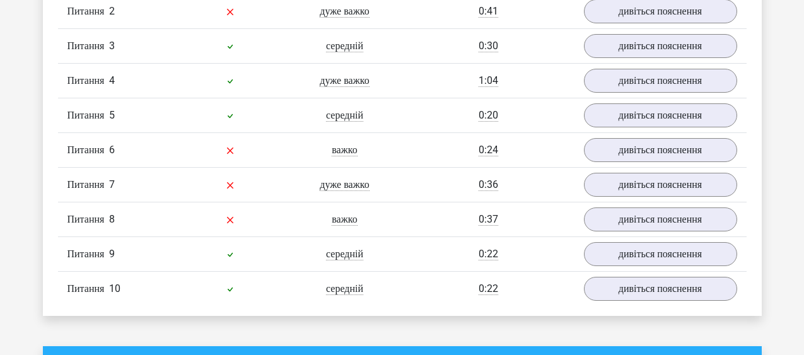
scroll to position [1034, 0]
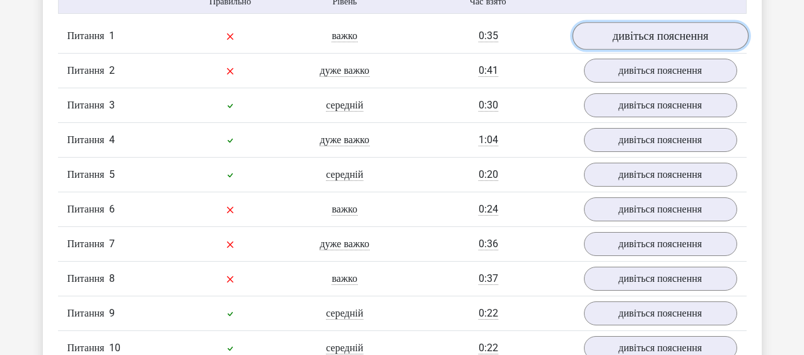
click at [706, 50] on link "дивіться пояснення" at bounding box center [660, 37] width 176 height 28
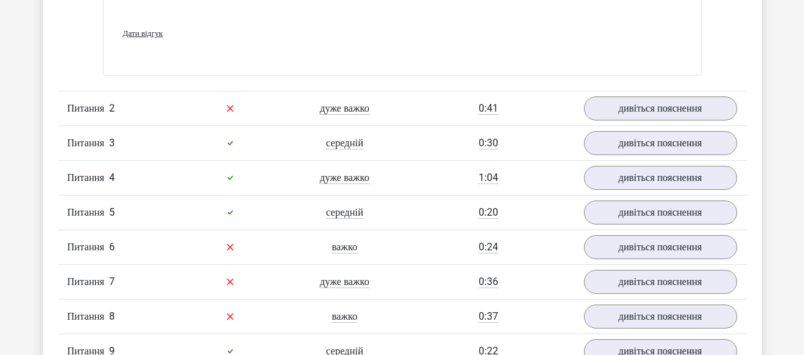
scroll to position [1371, 0]
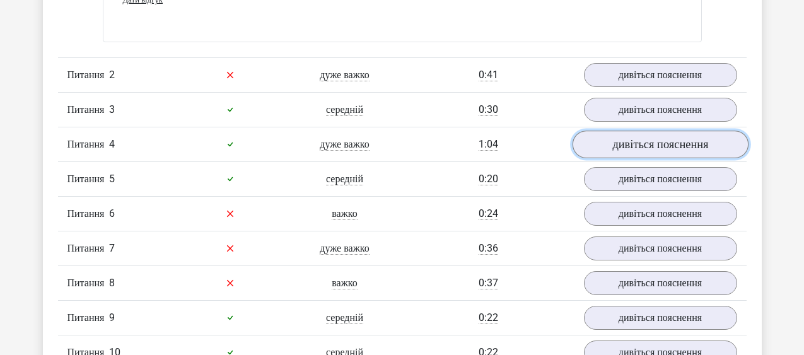
click at [699, 158] on link "дивіться пояснення" at bounding box center [660, 145] width 176 height 28
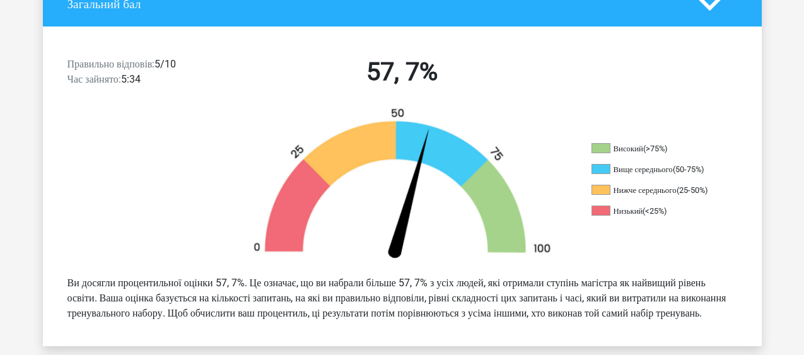
scroll to position [0, 0]
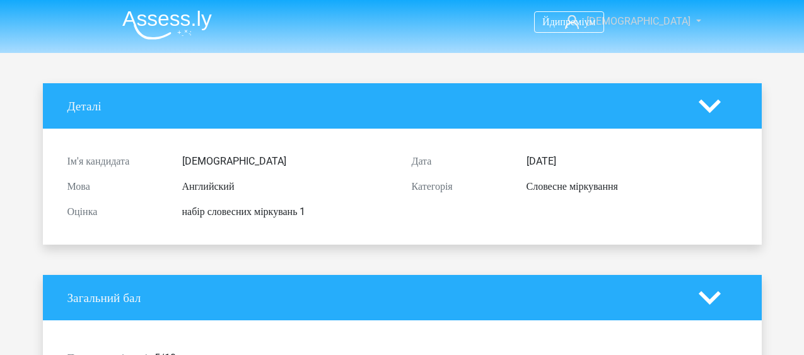
click at [659, 28] on link "[DEMOGRAPHIC_DATA]" at bounding box center [626, 21] width 132 height 15
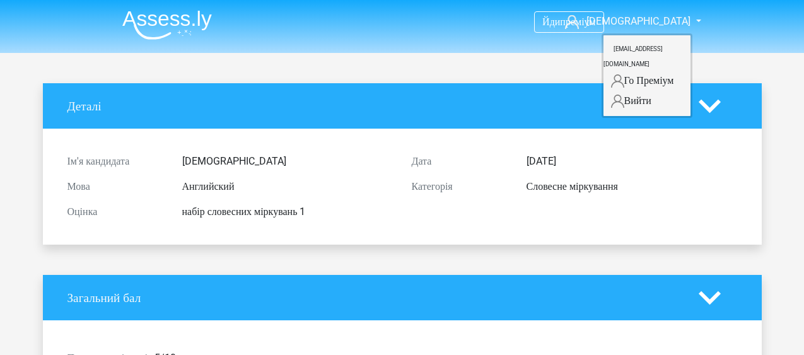
click at [709, 102] on icon at bounding box center [710, 106] width 22 height 22
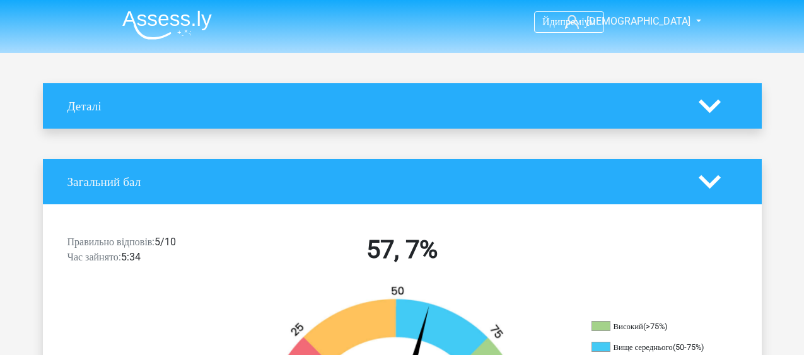
click at [180, 26] on img at bounding box center [167, 25] width 90 height 30
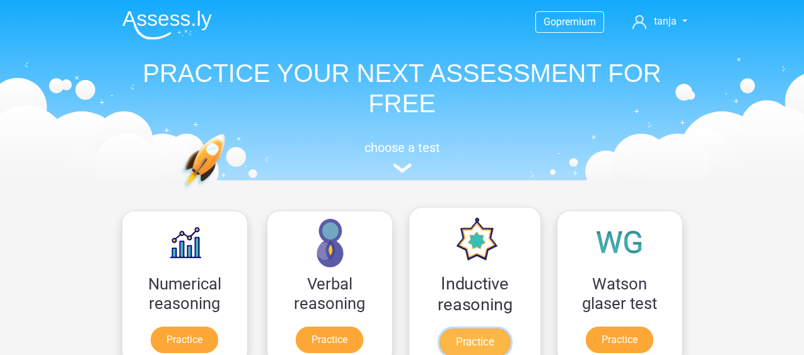
click at [467, 348] on link "Practice" at bounding box center [474, 342] width 71 height 28
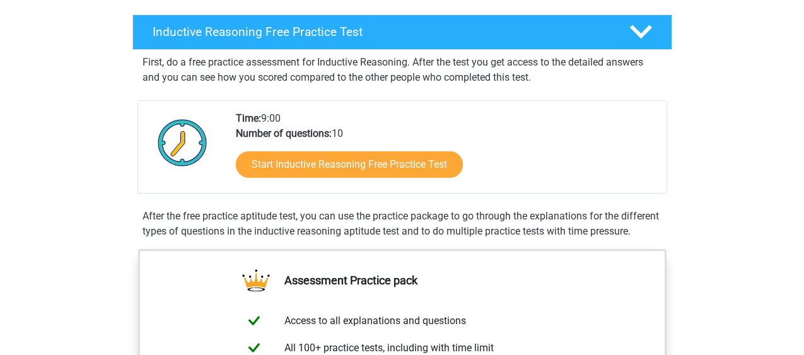
scroll to position [210, 0]
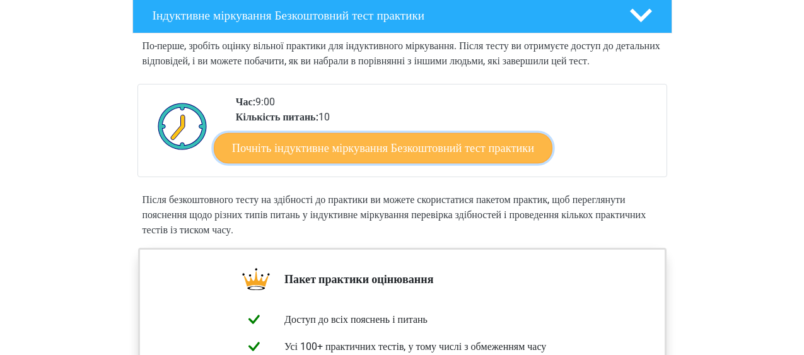
click at [552, 163] on link "Почніть індуктивне міркування Безкоштовний тест практики" at bounding box center [383, 147] width 339 height 30
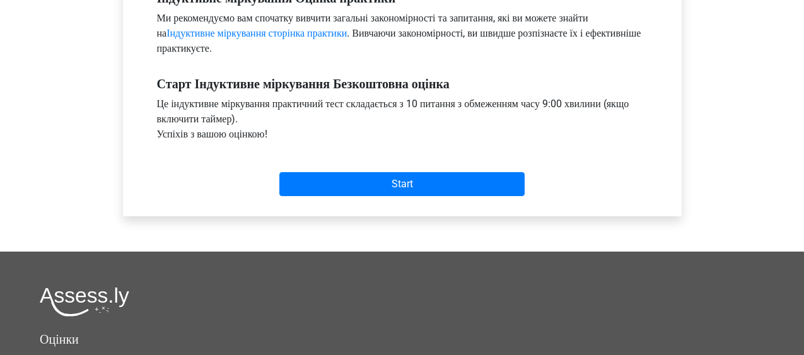
scroll to position [421, 0]
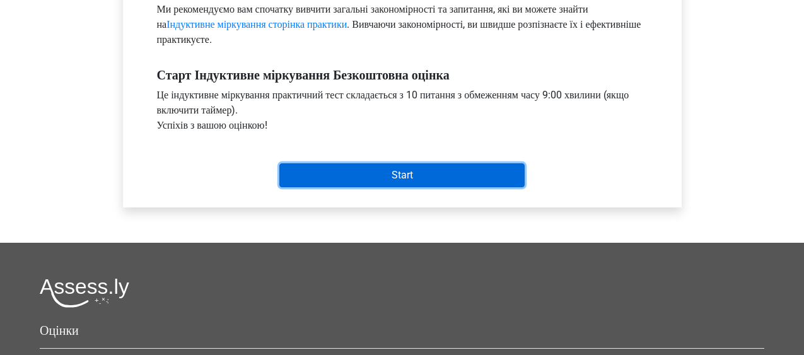
click at [489, 170] on input "Start" at bounding box center [401, 175] width 245 height 24
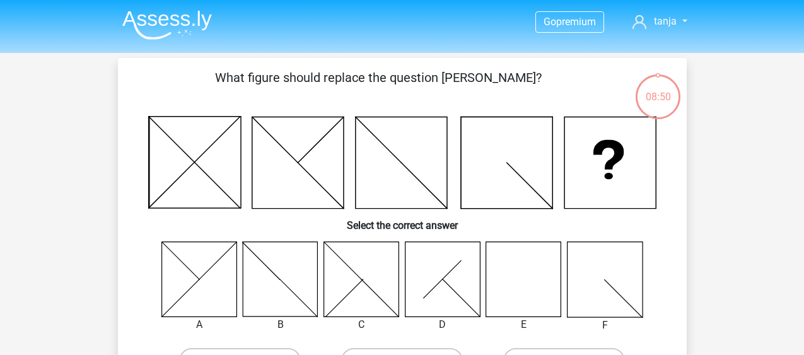
click at [521, 282] on icon at bounding box center [523, 278] width 75 height 75
drag, startPoint x: 521, startPoint y: 282, endPoint x: 811, endPoint y: 351, distance: 297.9
click at [521, 282] on icon at bounding box center [523, 278] width 75 height 75
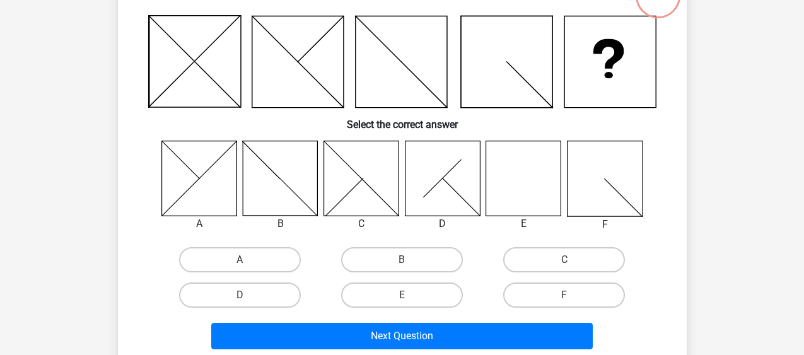
scroll to position [126, 0]
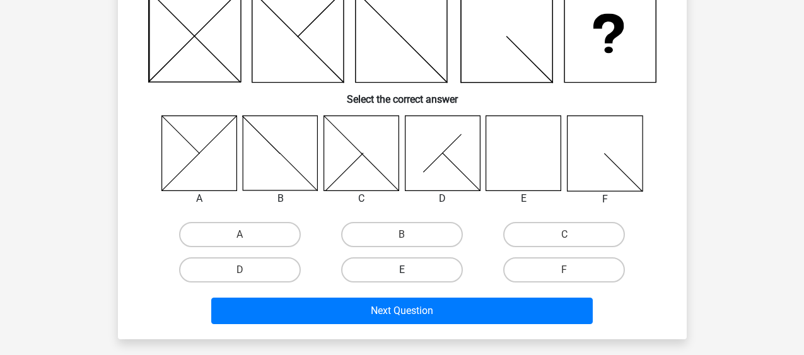
click at [432, 272] on label "E" at bounding box center [402, 269] width 122 height 25
click at [410, 272] on input "E" at bounding box center [406, 274] width 8 height 8
radio input "true"
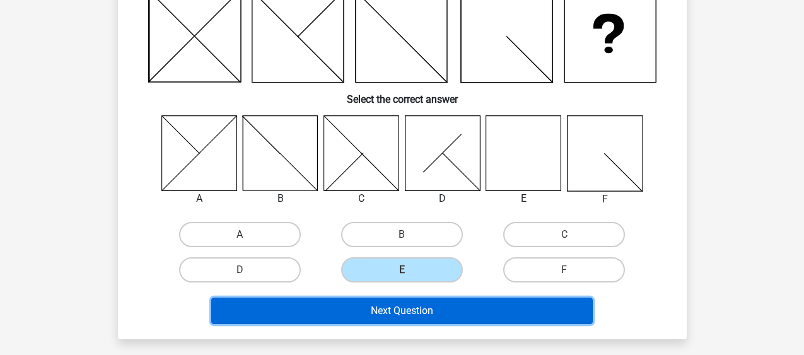
click at [422, 313] on button "Next Question" at bounding box center [401, 311] width 381 height 26
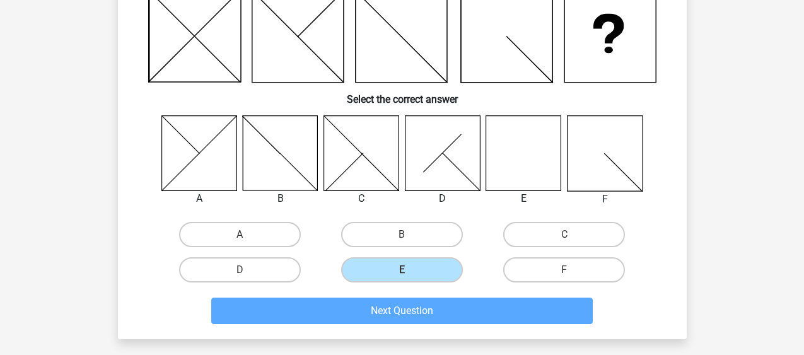
scroll to position [58, 0]
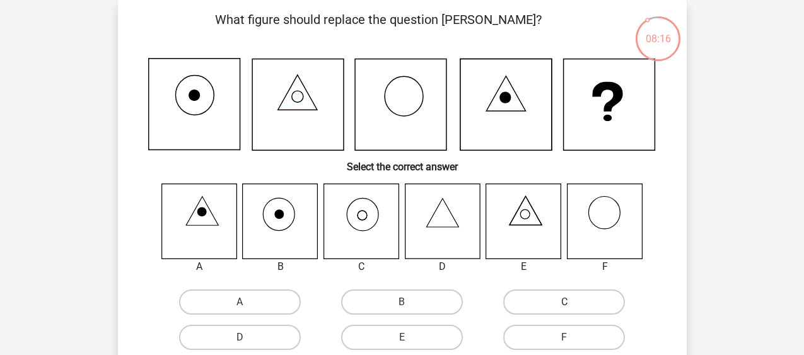
click at [533, 299] on label "C" at bounding box center [564, 301] width 122 height 25
click at [564, 302] on input "C" at bounding box center [568, 306] width 8 height 8
radio input "true"
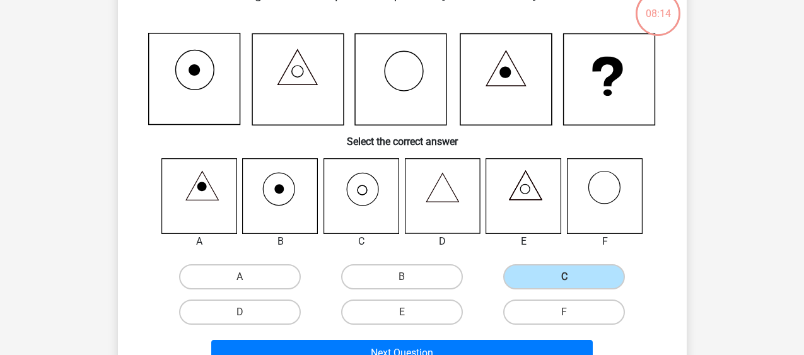
scroll to position [108, 0]
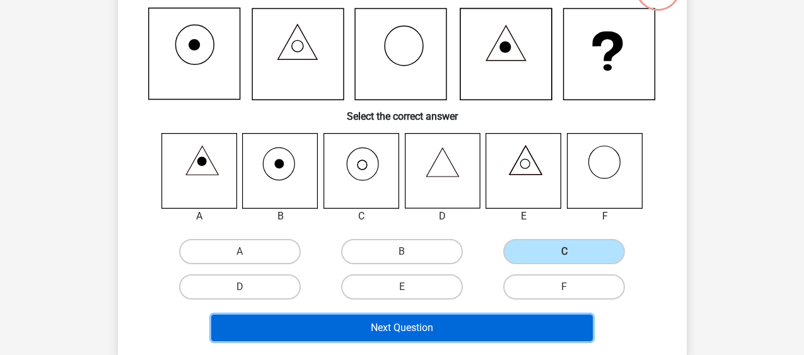
click at [479, 323] on button "Next Question" at bounding box center [401, 328] width 381 height 26
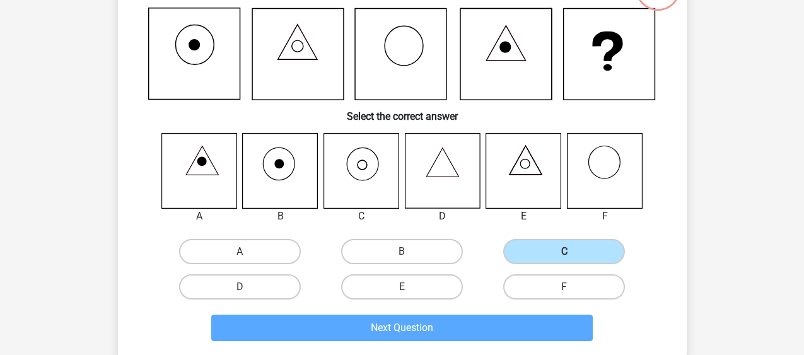
scroll to position [58, 0]
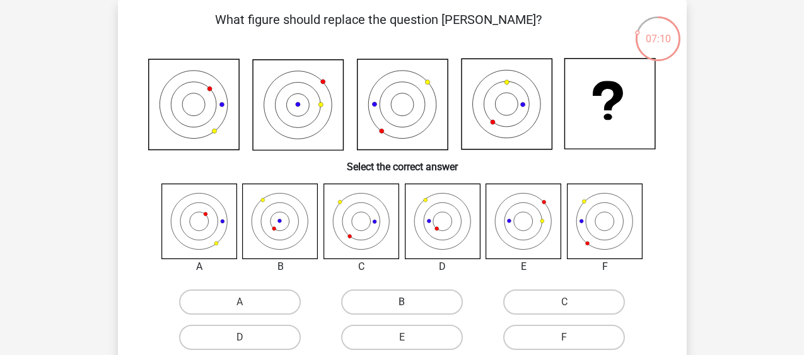
click at [437, 306] on label "B" at bounding box center [402, 301] width 122 height 25
click at [410, 306] on input "B" at bounding box center [406, 306] width 8 height 8
radio input "true"
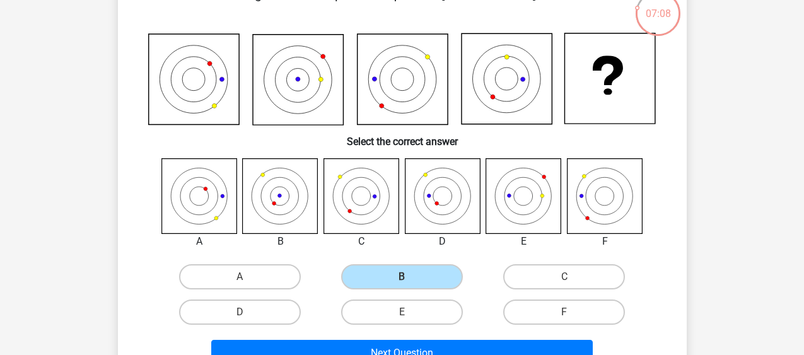
scroll to position [108, 0]
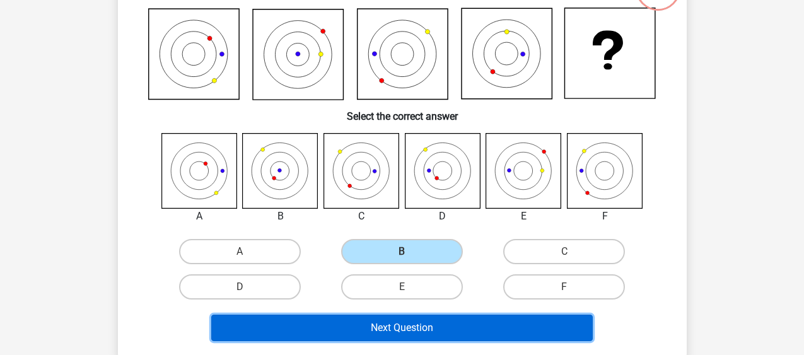
click at [557, 331] on button "Next Question" at bounding box center [401, 328] width 381 height 26
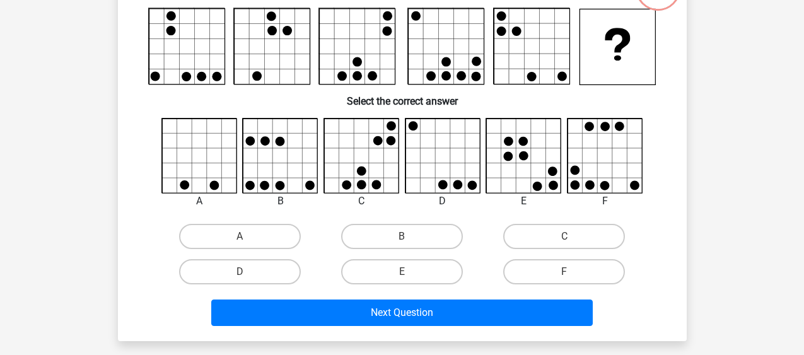
scroll to position [58, 0]
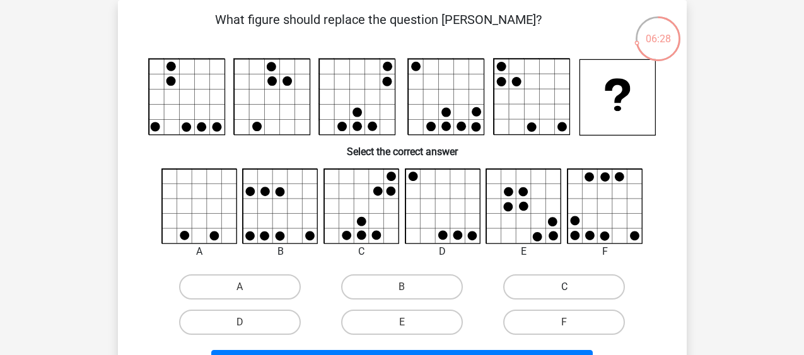
click at [559, 288] on label "C" at bounding box center [564, 286] width 122 height 25
click at [564, 288] on input "C" at bounding box center [568, 291] width 8 height 8
radio input "true"
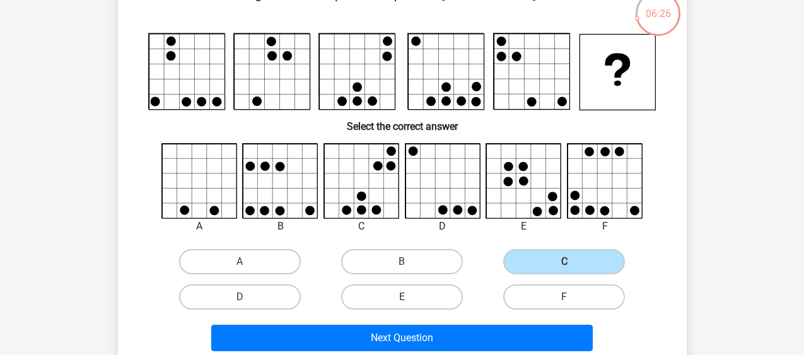
scroll to position [108, 0]
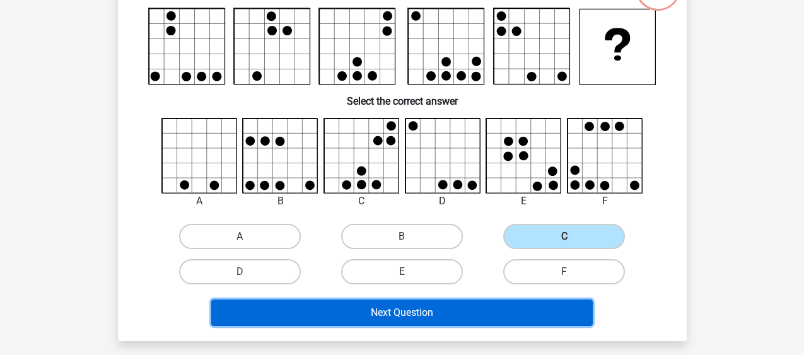
click at [509, 319] on button "Next Question" at bounding box center [401, 312] width 381 height 26
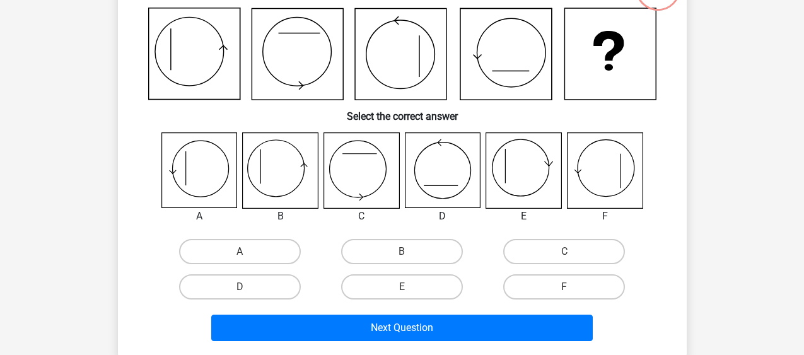
scroll to position [58, 0]
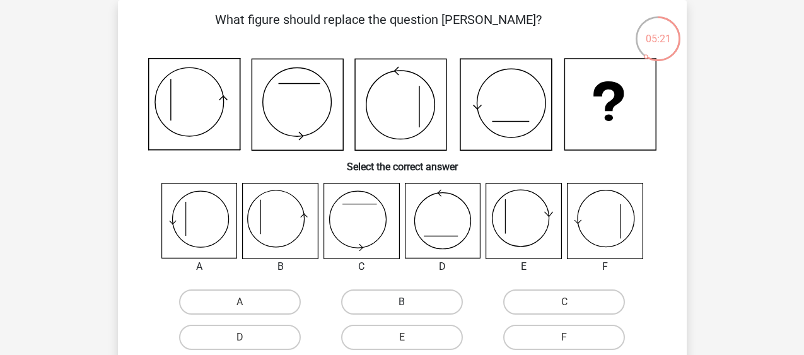
click at [427, 312] on label "B" at bounding box center [402, 301] width 122 height 25
click at [410, 310] on input "B" at bounding box center [406, 306] width 8 height 8
radio input "true"
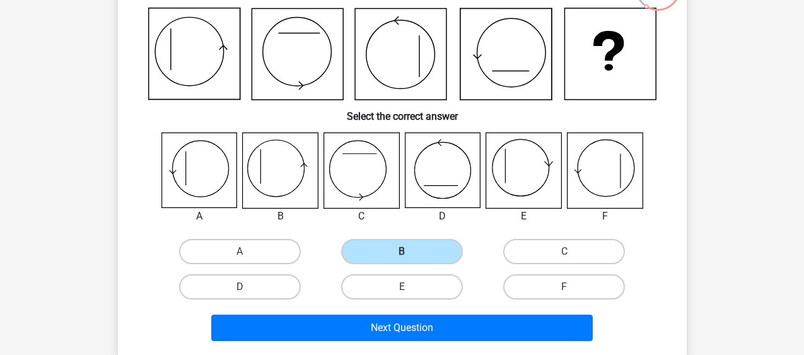
scroll to position [134, 0]
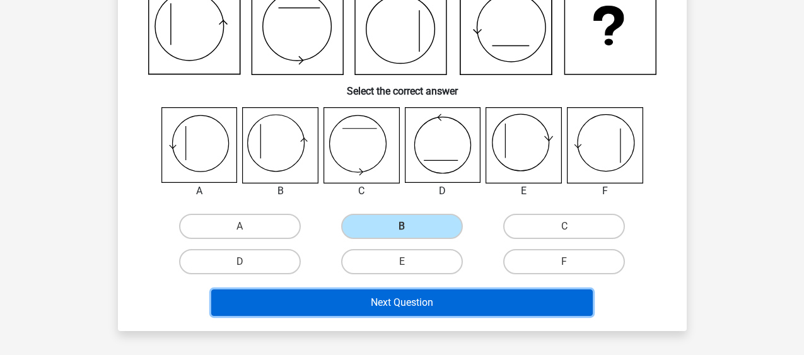
click at [564, 296] on button "Next Question" at bounding box center [401, 302] width 381 height 26
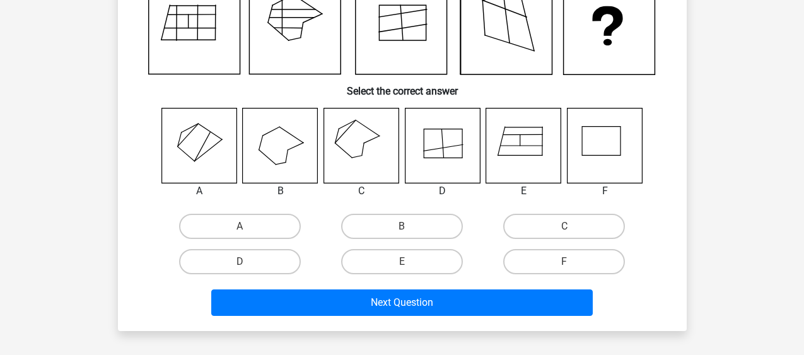
scroll to position [58, 0]
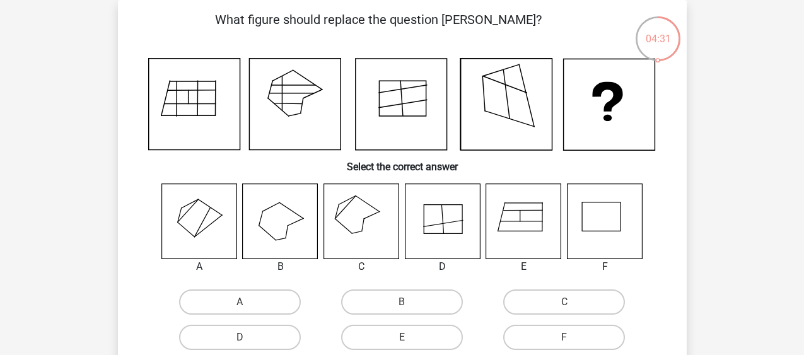
click at [567, 308] on input "C" at bounding box center [568, 306] width 8 height 8
radio input "true"
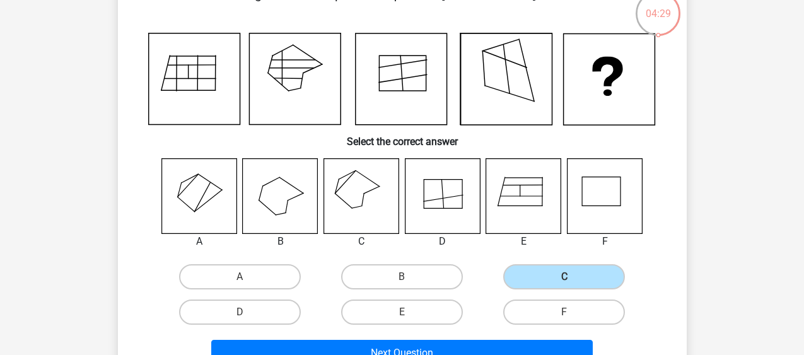
scroll to position [108, 0]
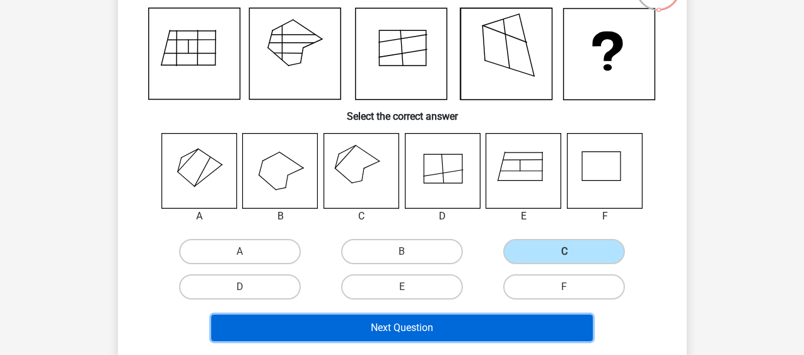
click at [564, 321] on button "Next Question" at bounding box center [401, 328] width 381 height 26
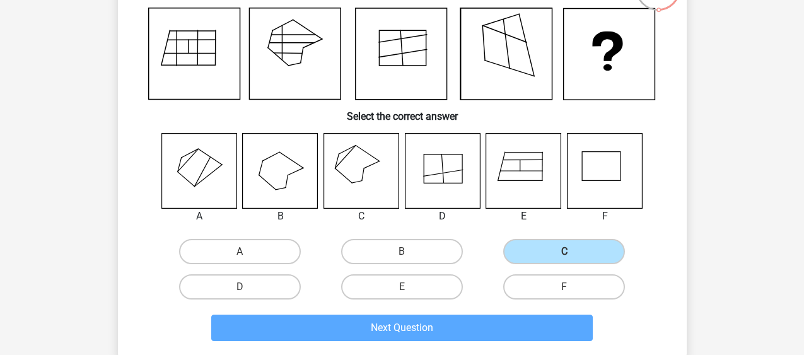
scroll to position [58, 0]
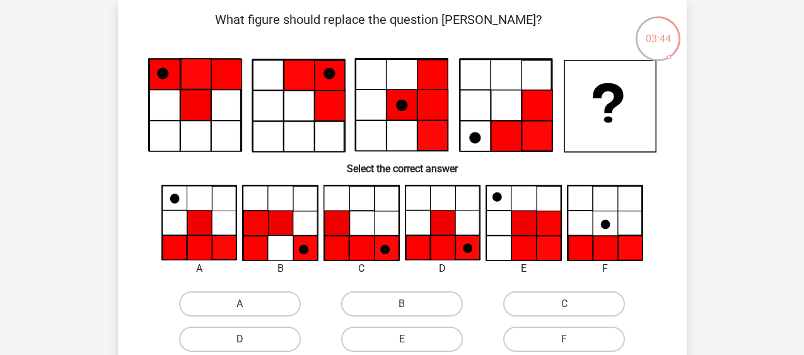
click at [262, 338] on label "D" at bounding box center [240, 339] width 122 height 25
click at [248, 339] on input "D" at bounding box center [244, 343] width 8 height 8
radio input "true"
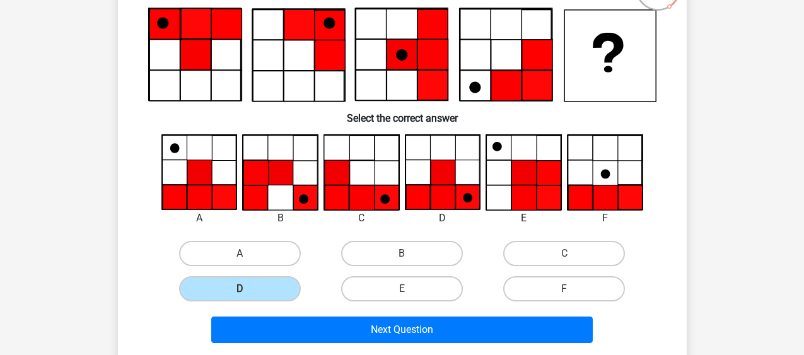
scroll to position [134, 0]
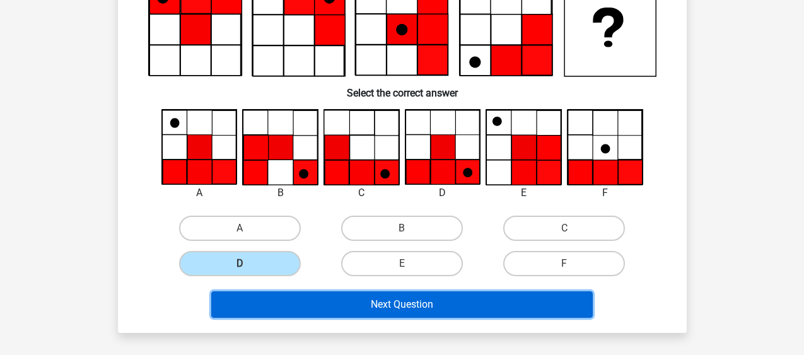
click at [554, 303] on button "Next Question" at bounding box center [401, 304] width 381 height 26
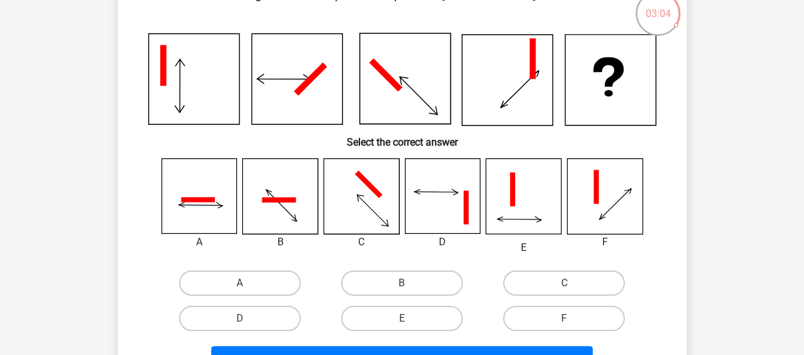
scroll to position [108, 0]
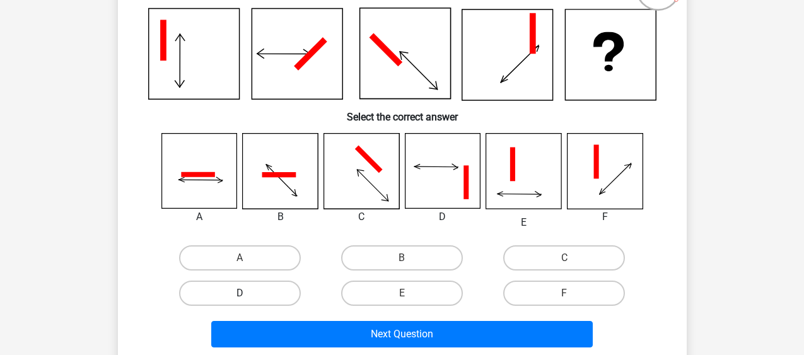
click at [252, 291] on label "D" at bounding box center [240, 293] width 122 height 25
click at [248, 293] on input "D" at bounding box center [244, 297] width 8 height 8
radio input "true"
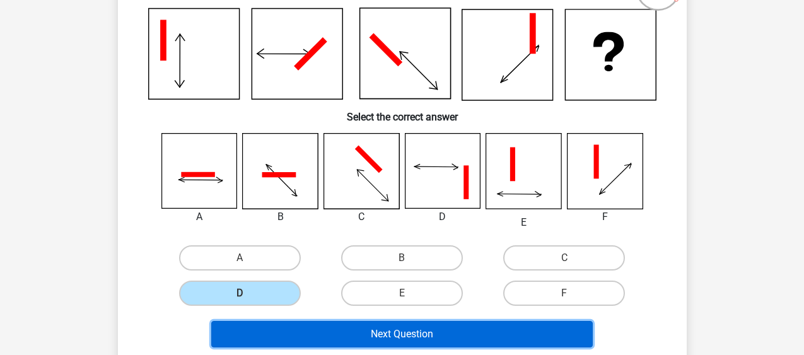
click at [354, 340] on button "Next Question" at bounding box center [401, 334] width 381 height 26
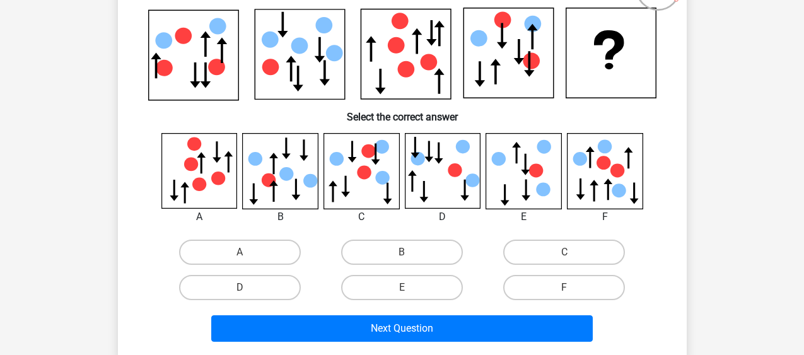
scroll to position [58, 0]
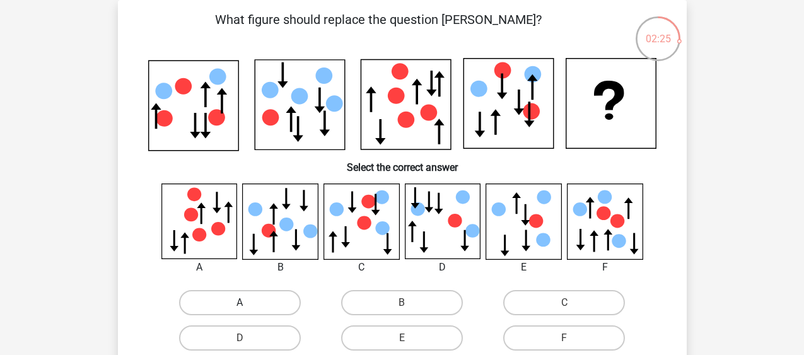
click at [258, 310] on label "A" at bounding box center [240, 302] width 122 height 25
click at [248, 310] on input "A" at bounding box center [244, 307] width 8 height 8
radio input "true"
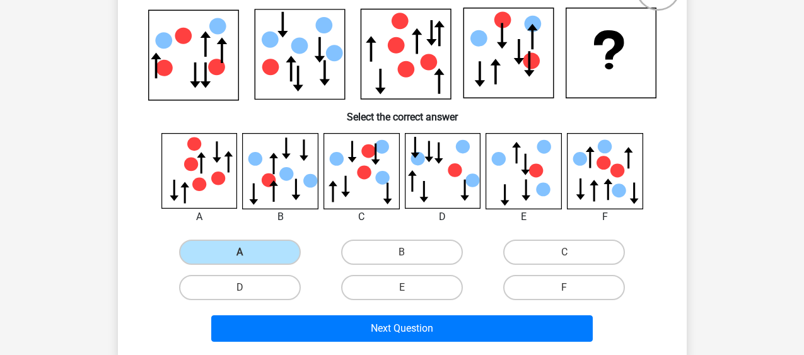
scroll to position [134, 0]
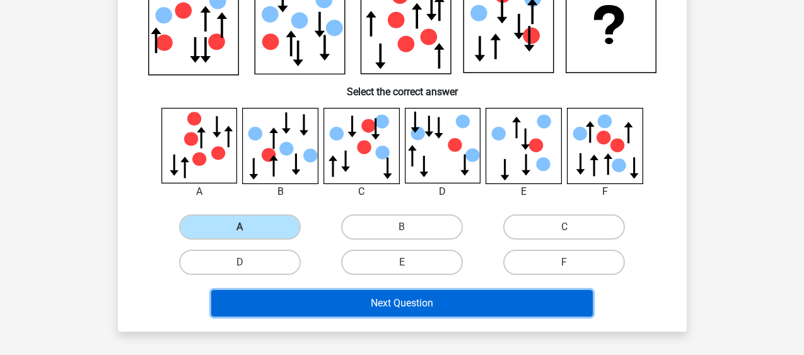
click at [576, 304] on button "Next Question" at bounding box center [401, 303] width 381 height 26
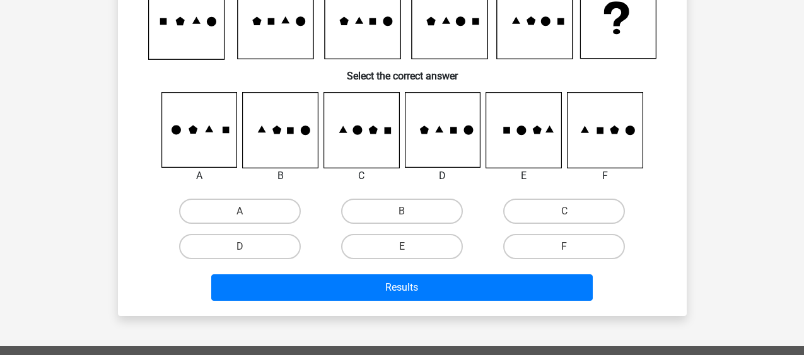
scroll to position [58, 0]
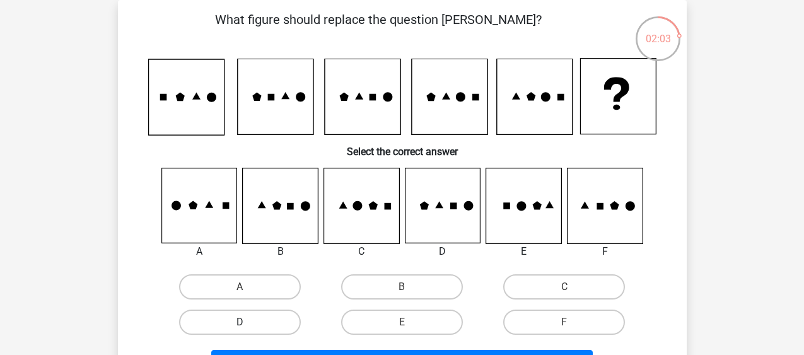
click at [288, 322] on label "D" at bounding box center [240, 322] width 122 height 25
click at [248, 322] on input "D" at bounding box center [244, 326] width 8 height 8
radio input "true"
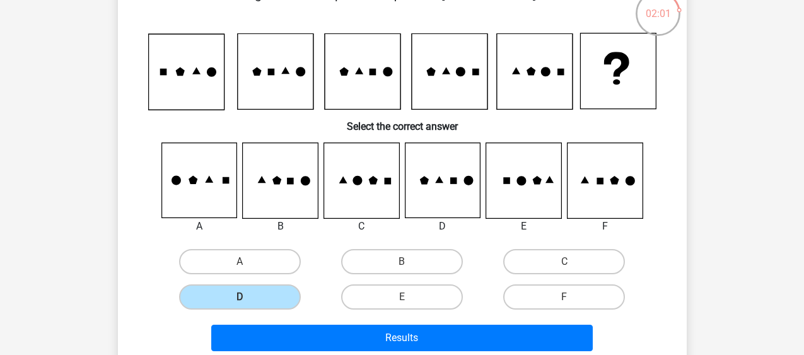
scroll to position [108, 0]
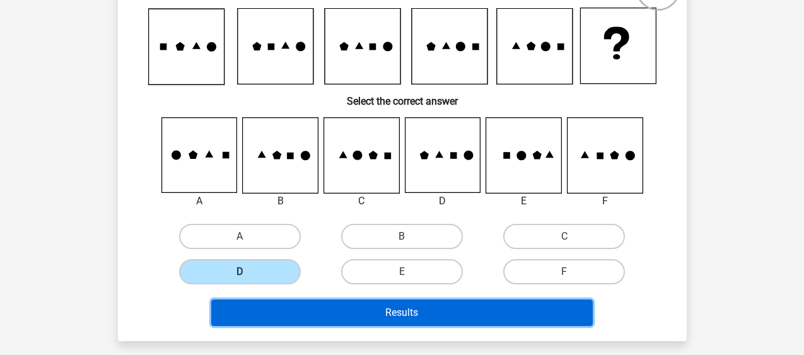
click at [553, 322] on button "Results" at bounding box center [401, 312] width 381 height 26
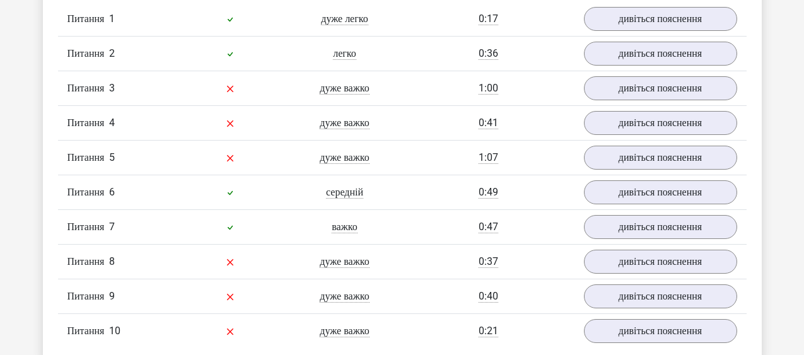
scroll to position [1026, 0]
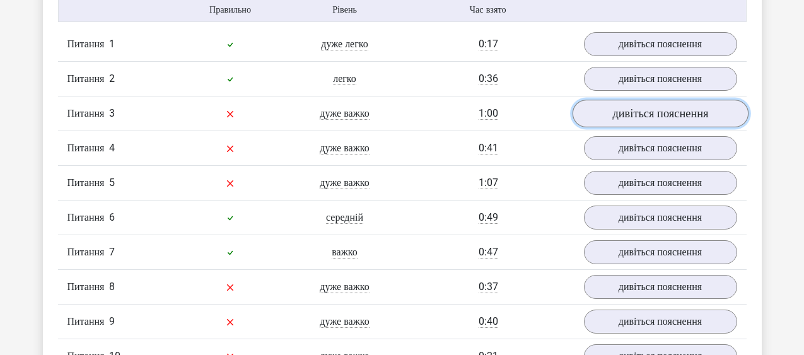
click at [666, 128] on link "дивіться пояснення" at bounding box center [660, 114] width 176 height 28
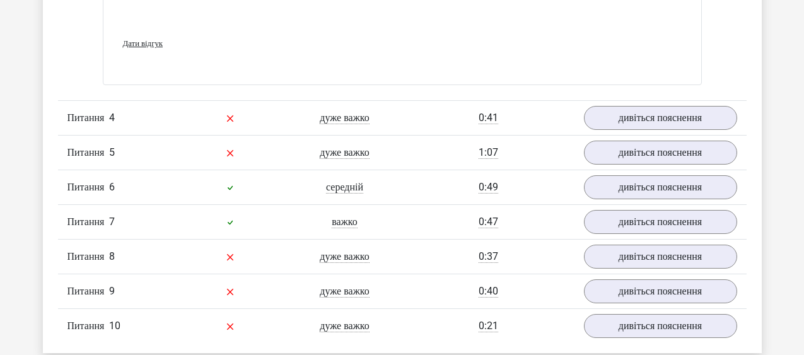
scroll to position [2128, 0]
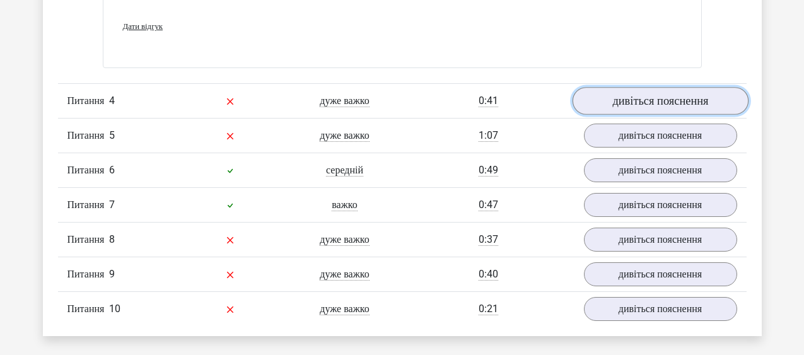
click at [693, 115] on link "дивіться пояснення" at bounding box center [660, 102] width 176 height 28
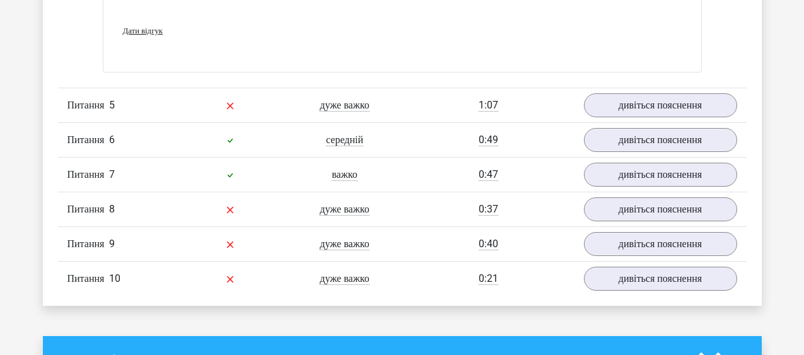
scroll to position [2961, 0]
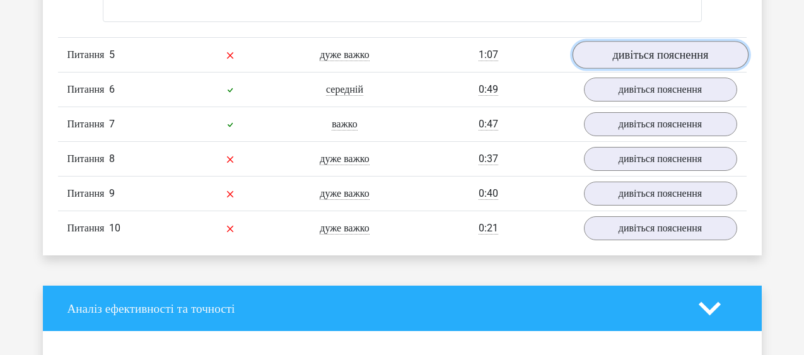
click at [680, 69] on link "дивіться пояснення" at bounding box center [660, 55] width 176 height 28
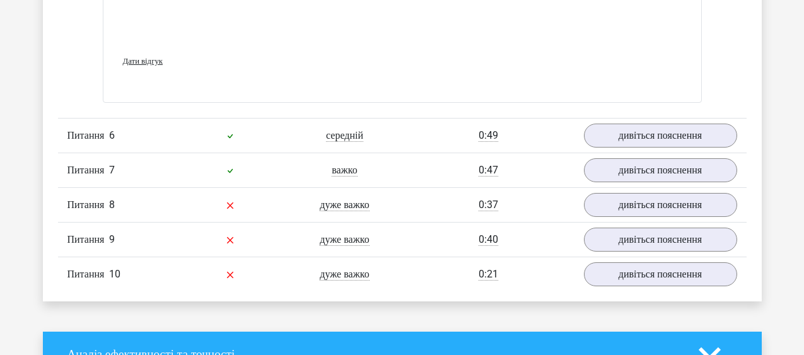
scroll to position [3995, 0]
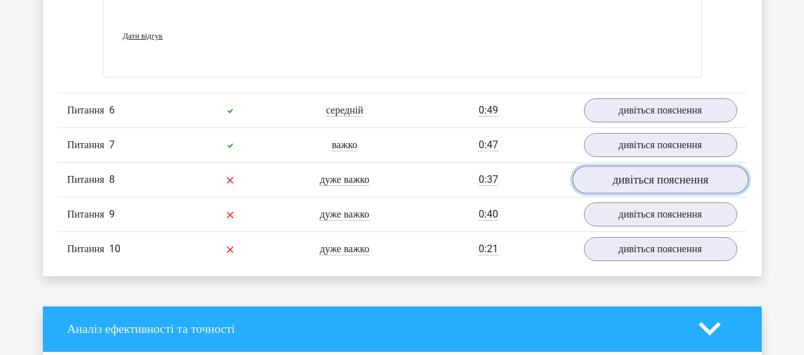
click at [690, 194] on link "дивіться пояснення" at bounding box center [660, 180] width 176 height 28
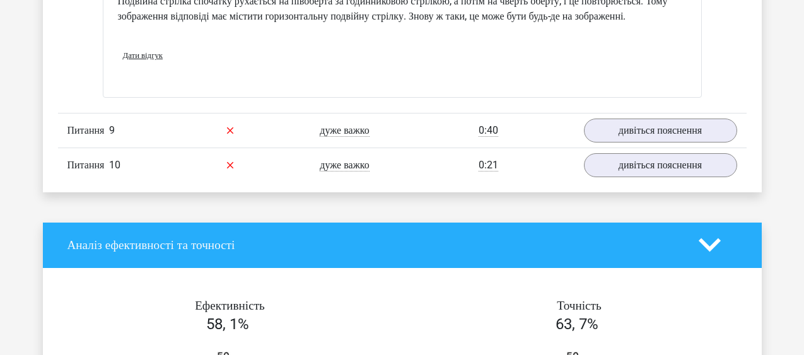
scroll to position [4936, 0]
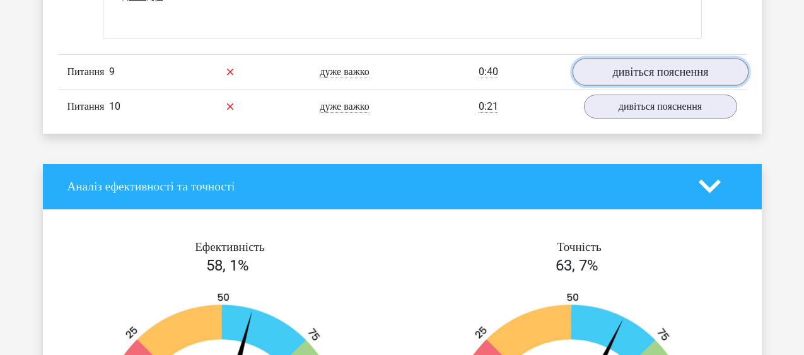
click at [723, 86] on link "дивіться пояснення" at bounding box center [660, 72] width 176 height 28
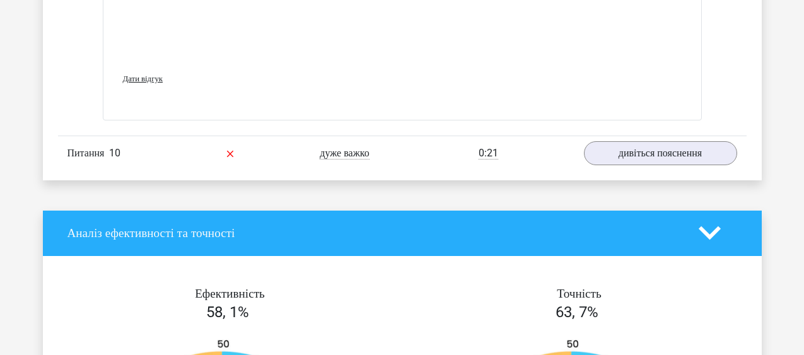
scroll to position [5970, 0]
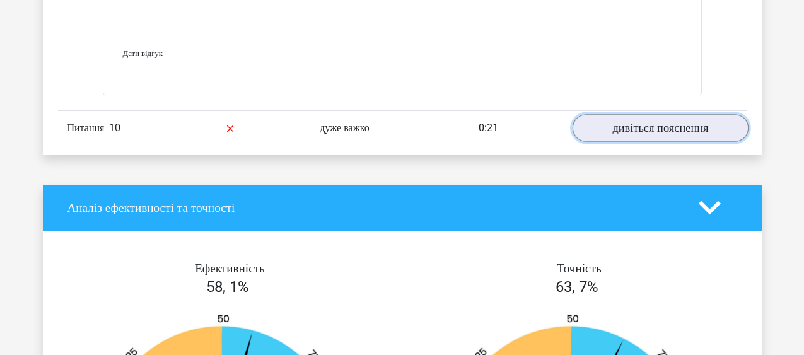
click at [697, 142] on link "дивіться пояснення" at bounding box center [660, 128] width 176 height 28
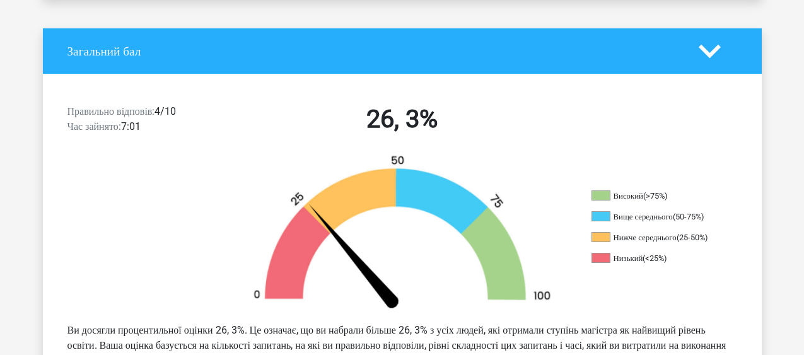
scroll to position [0, 0]
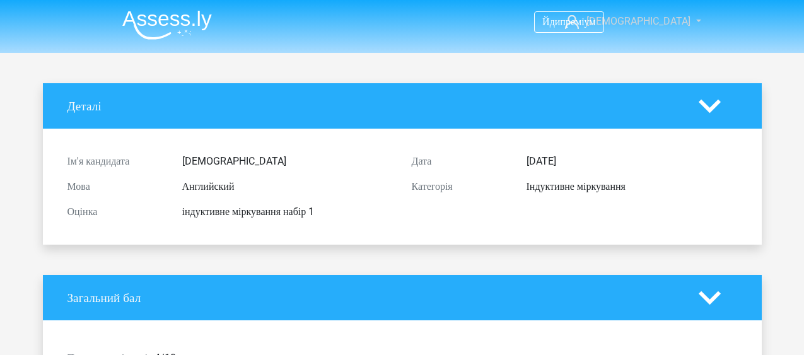
click at [651, 16] on span "танджа" at bounding box center [638, 21] width 104 height 12
